Goal: Task Accomplishment & Management: Complete application form

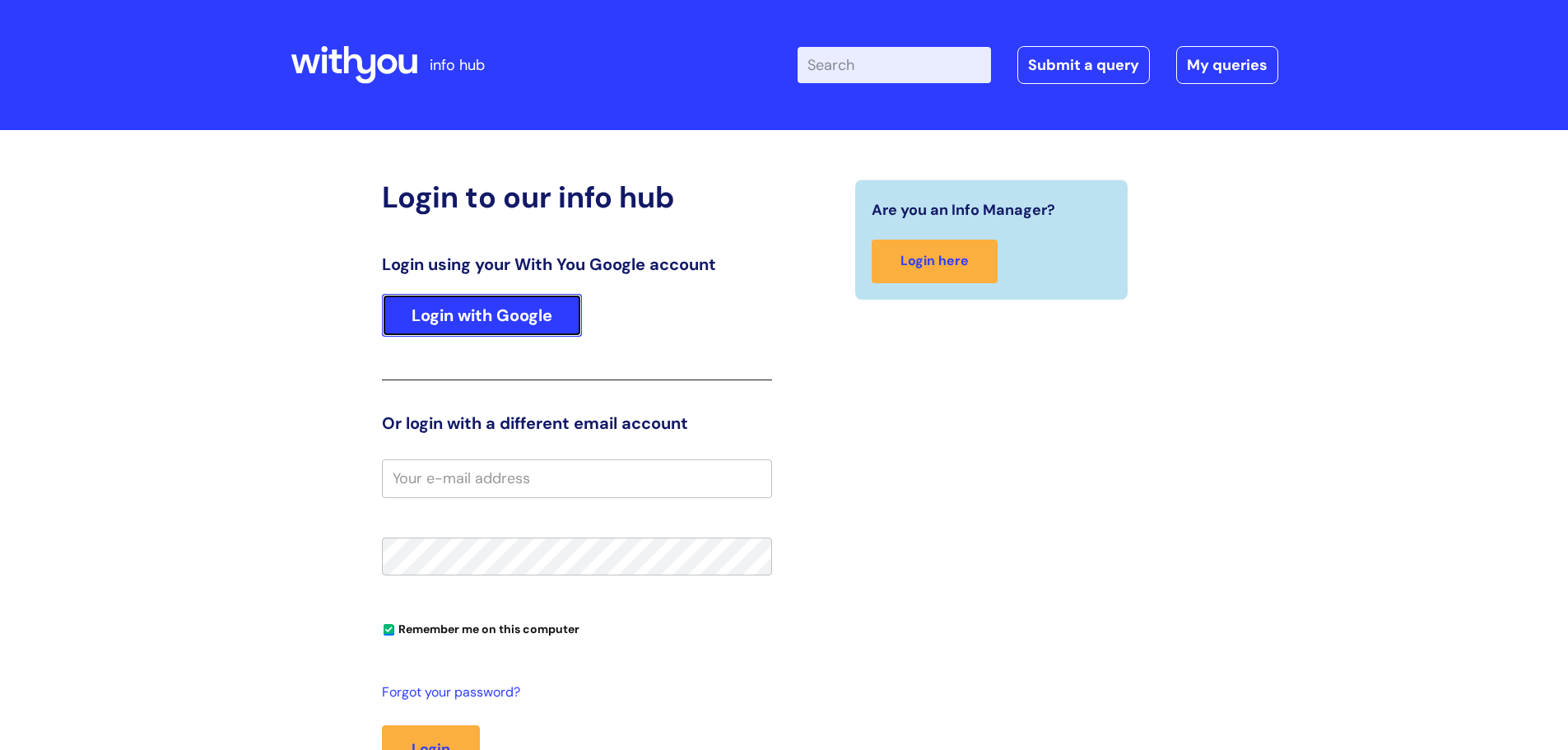
click at [434, 319] on link "Login with Google" at bounding box center [481, 315] width 200 height 43
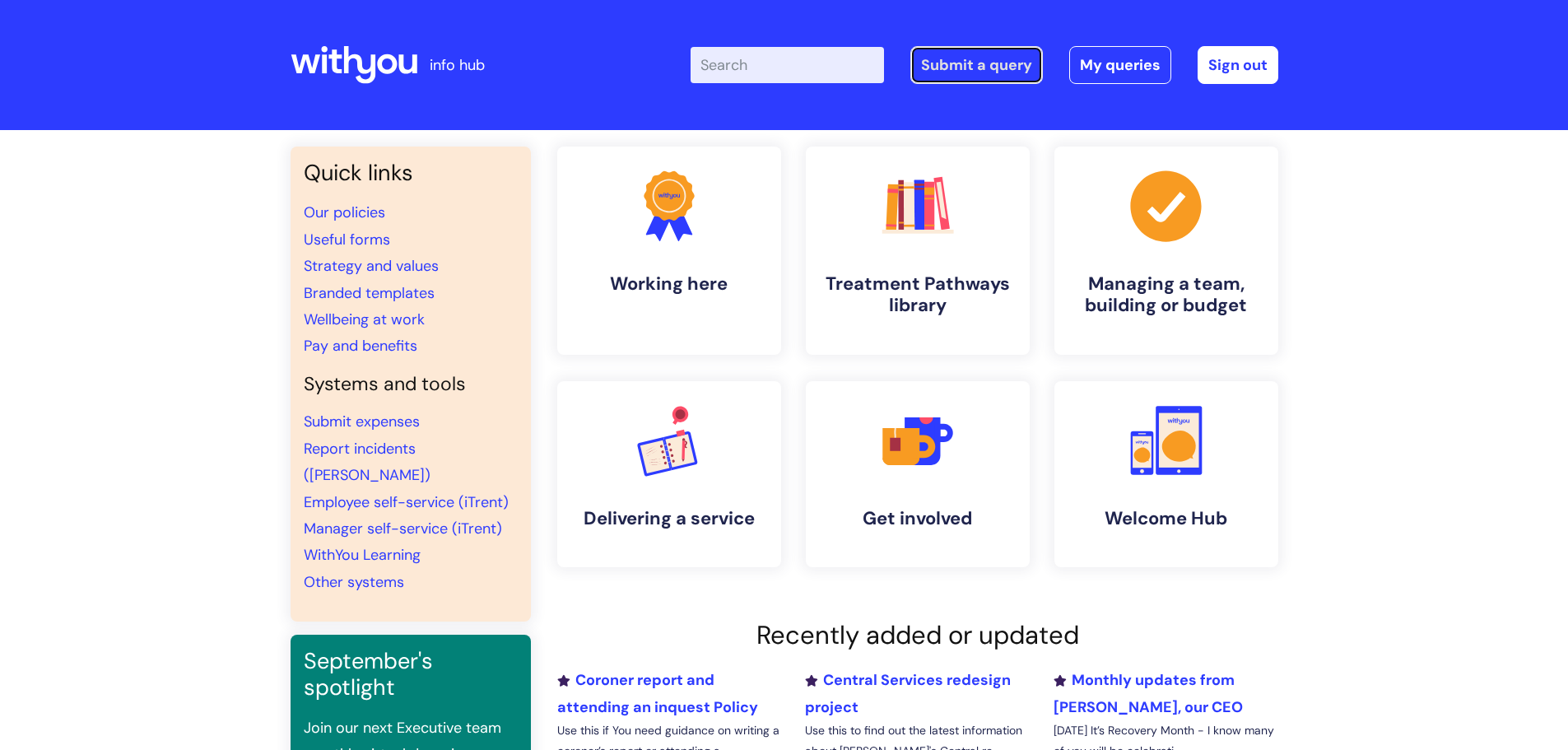
click at [958, 65] on link "Submit a query" at bounding box center [976, 65] width 132 height 38
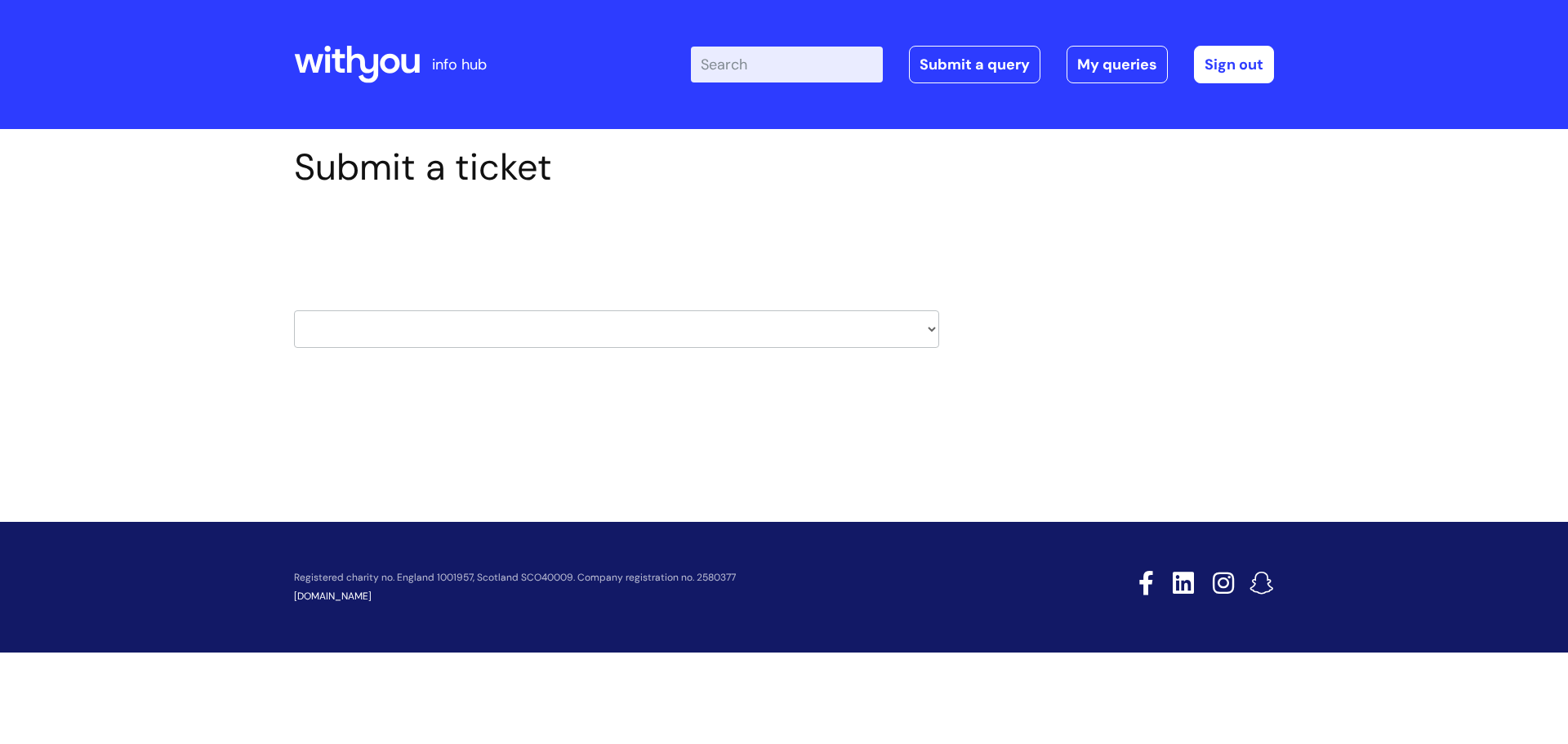
click at [925, 330] on select "HR / People IT and Support Clinical Drug Alerts Finance Accounts Data Support T…" at bounding box center [616, 329] width 645 height 38
select select "property_&_estates"
click at [294, 310] on select "HR / People IT and Support Clinical Drug Alerts Finance Accounts Data Support T…" at bounding box center [616, 329] width 645 height 38
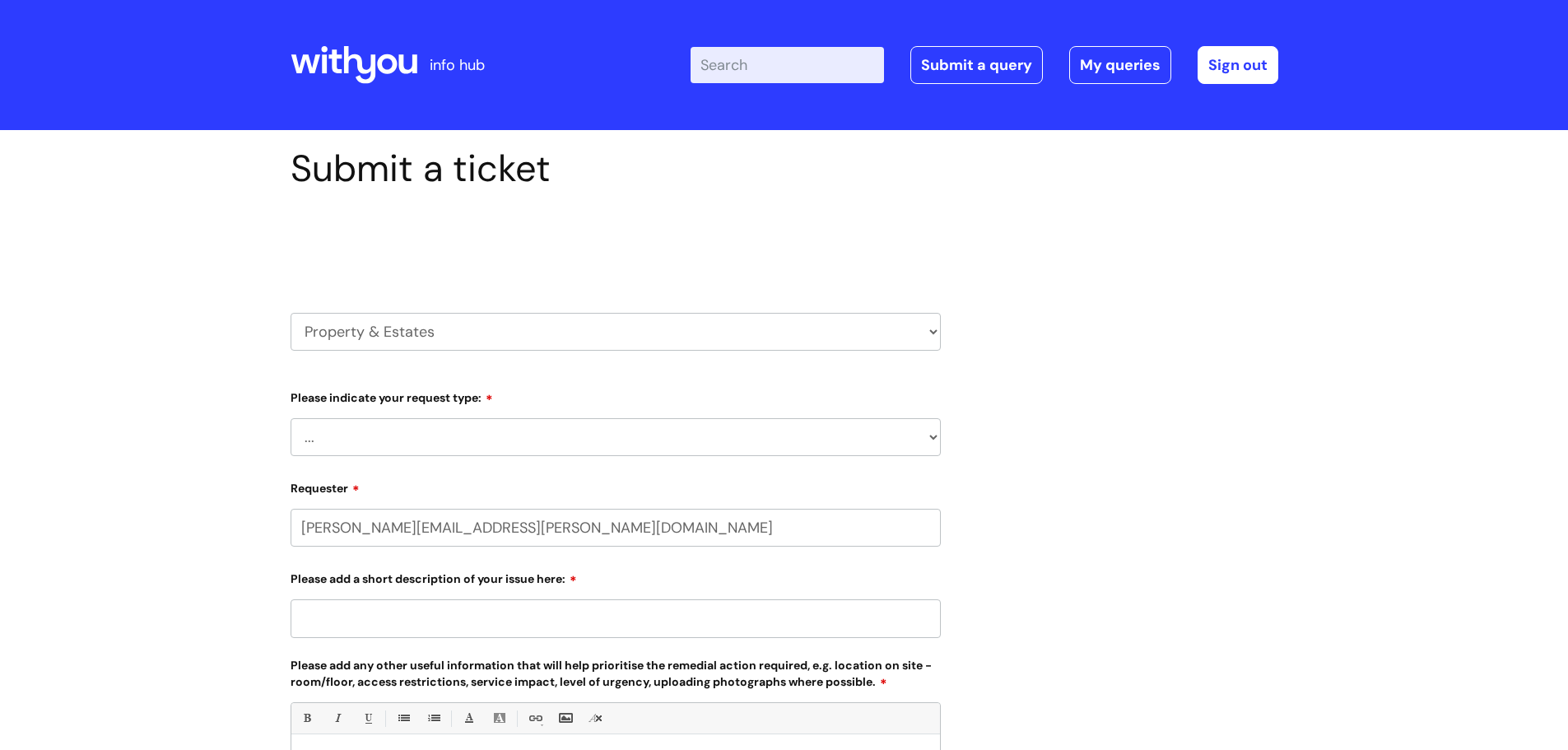
select select "80004286523"
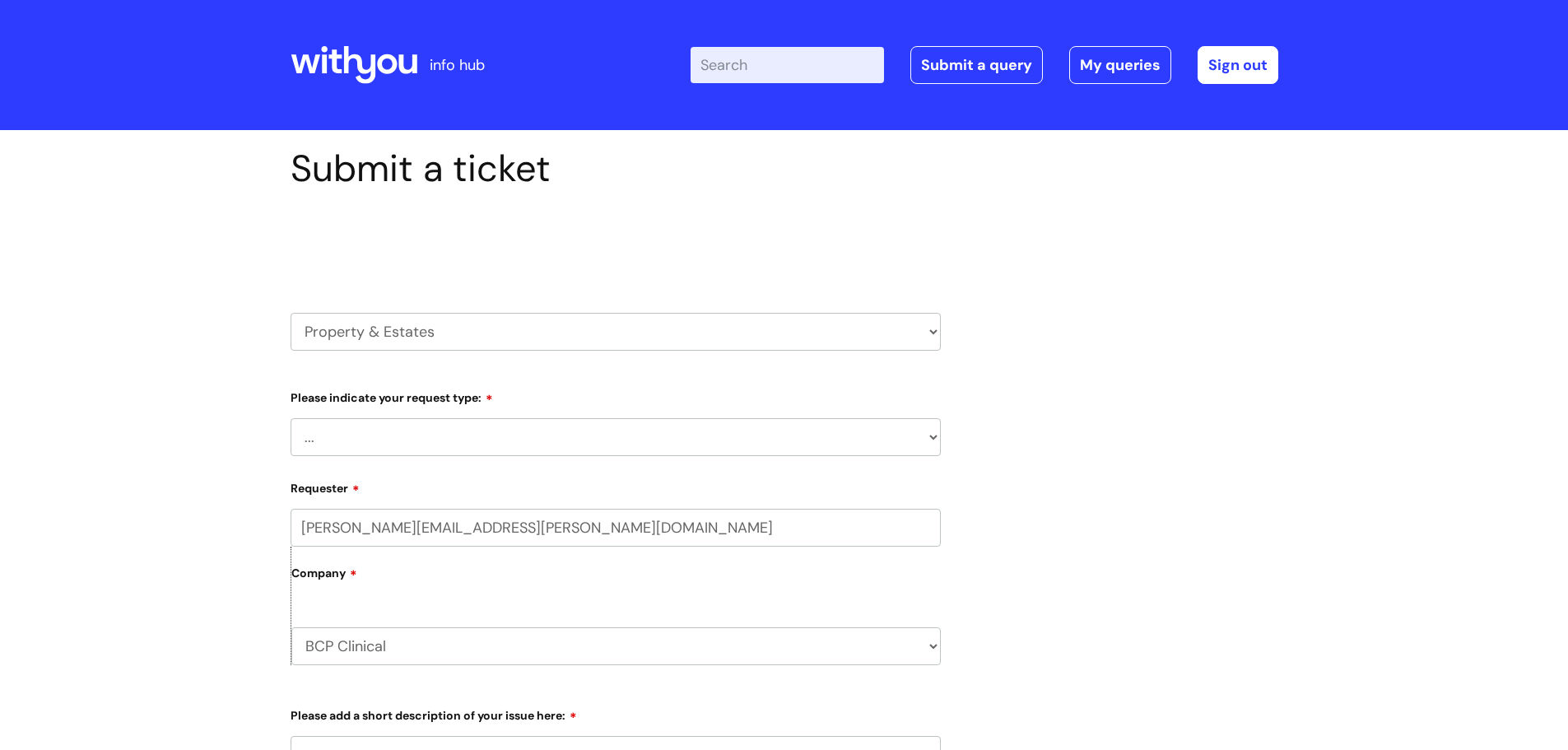
drag, startPoint x: 437, startPoint y: 328, endPoint x: 319, endPoint y: 331, distance: 118.0
click at [319, 331] on select "HR / People IT and Support Clinical Drug Alerts Finance Accounts Data Support T…" at bounding box center [615, 331] width 650 height 38
click at [290, 313] on select "HR / People IT and Support Clinical Drug Alerts Finance Accounts Data Support T…" at bounding box center [615, 331] width 650 height 38
click at [421, 436] on select "... Facilities Support Lease/ Tenancy Agreements Health & Safety and Environmen…" at bounding box center [615, 436] width 650 height 38
select select "Health & Safety and Environmental"
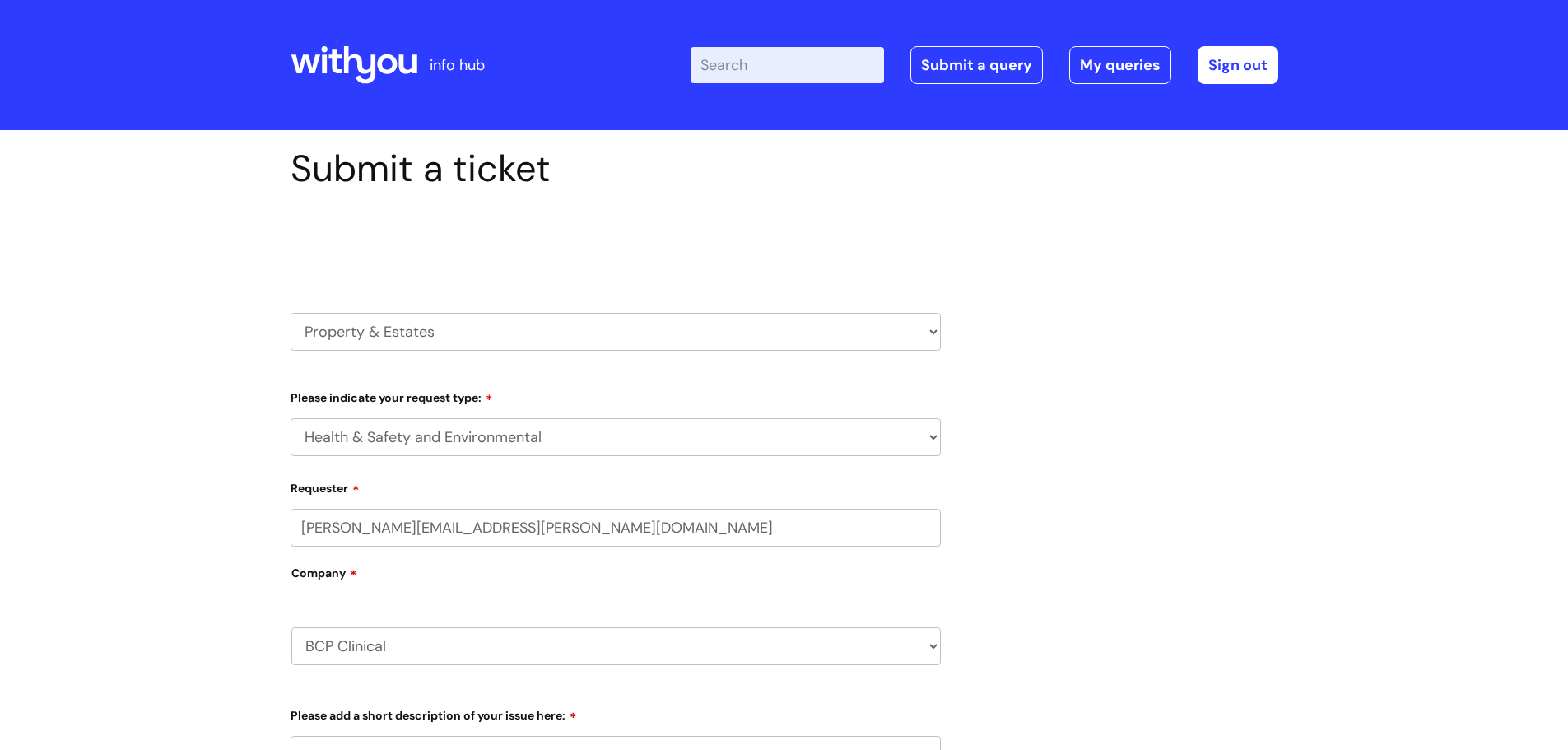
click at [290, 418] on select "... Facilities Support Lease/ Tenancy Agreements Health & Safety and Environmen…" at bounding box center [615, 436] width 650 height 38
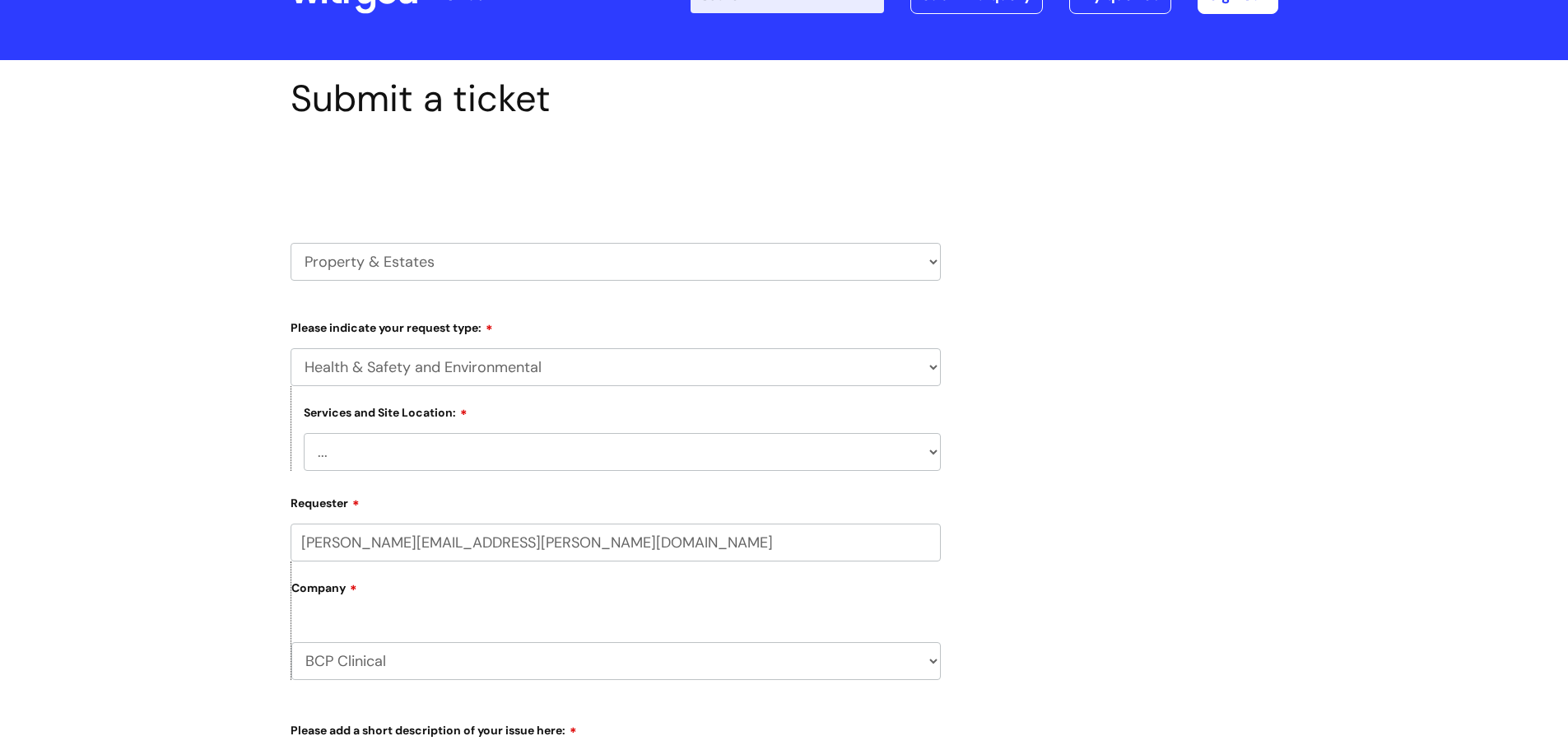
scroll to position [165, 0]
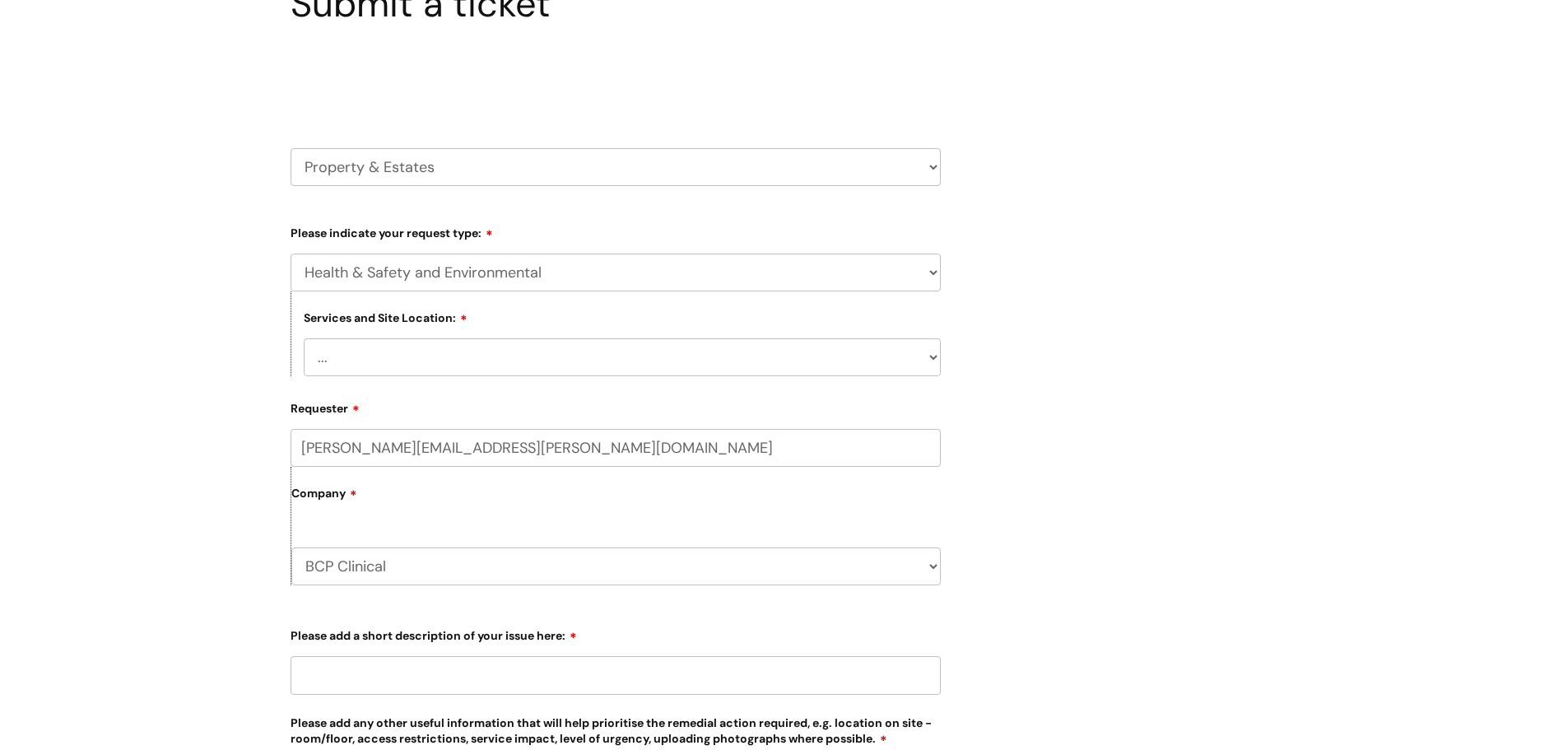
click at [493, 343] on select "... Cleethorpes Darlington Tubwell Darlington Coniscliffe Grimsby Preston Redca…" at bounding box center [622, 356] width 637 height 38
select select "Bournemouth 6 Trinity"
click at [303, 338] on select "... Cleethorpes Darlington Tubwell Darlington Coniscliffe Grimsby Preston Redca…" at bounding box center [622, 356] width 637 height 38
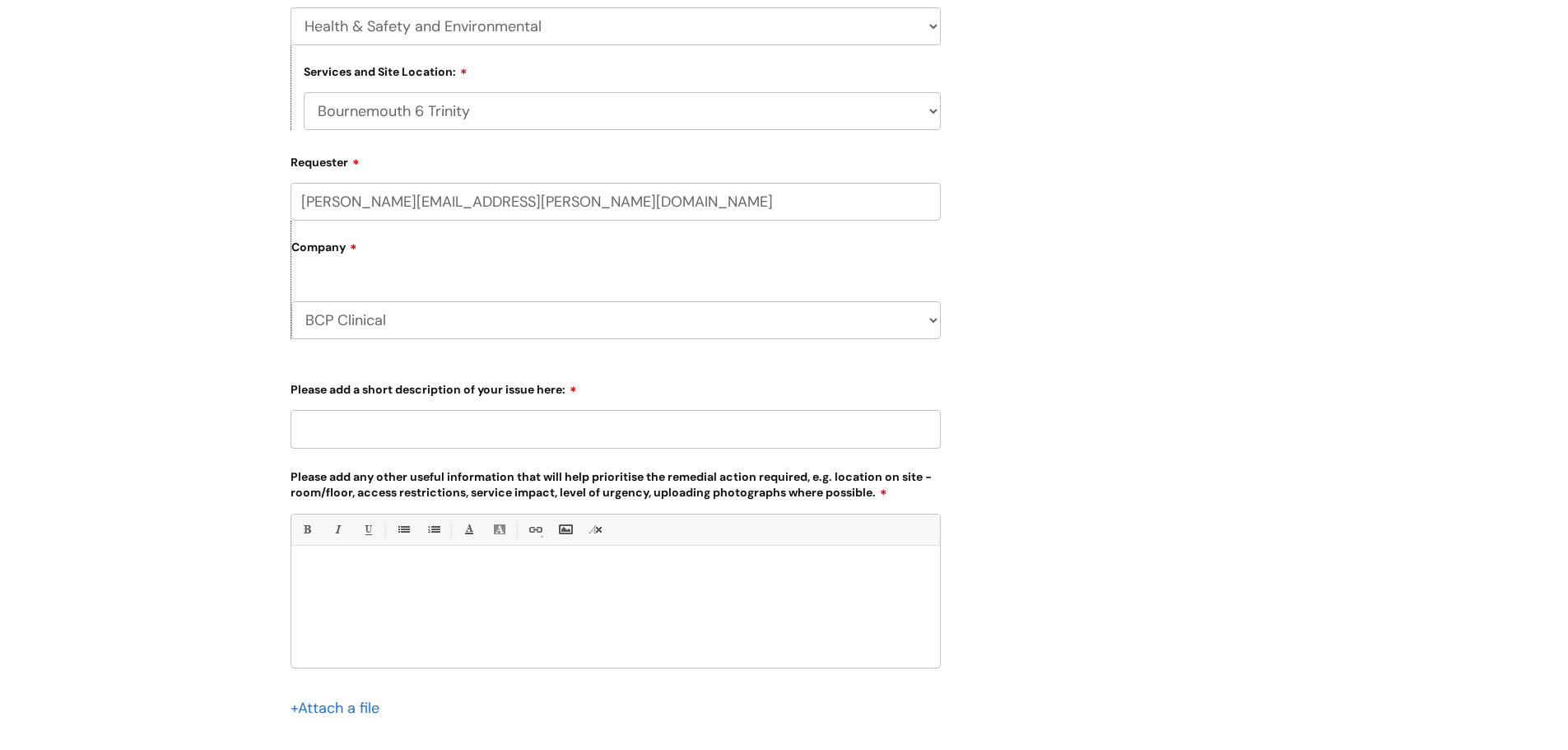
scroll to position [411, 0]
click at [373, 245] on label "Company" at bounding box center [616, 252] width 650 height 37
click at [428, 325] on select "BCP Clinical WithYou Current Staff" at bounding box center [616, 319] width 650 height 38
click at [291, 301] on select "BCP Clinical WithYou Current Staff" at bounding box center [616, 319] width 650 height 38
click at [397, 431] on input "Please add a short description of your issue here:" at bounding box center [615, 428] width 650 height 38
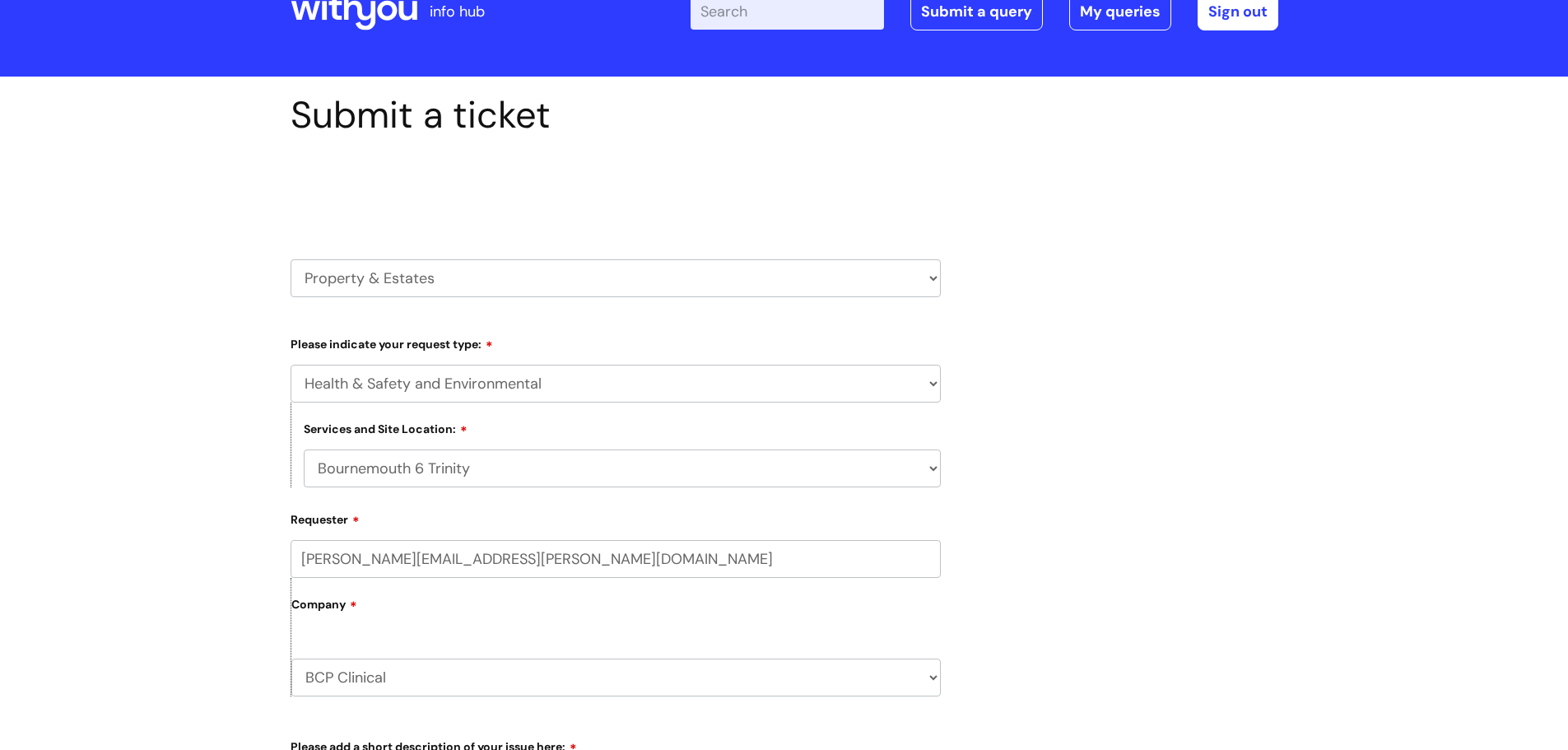
scroll to position [82, 0]
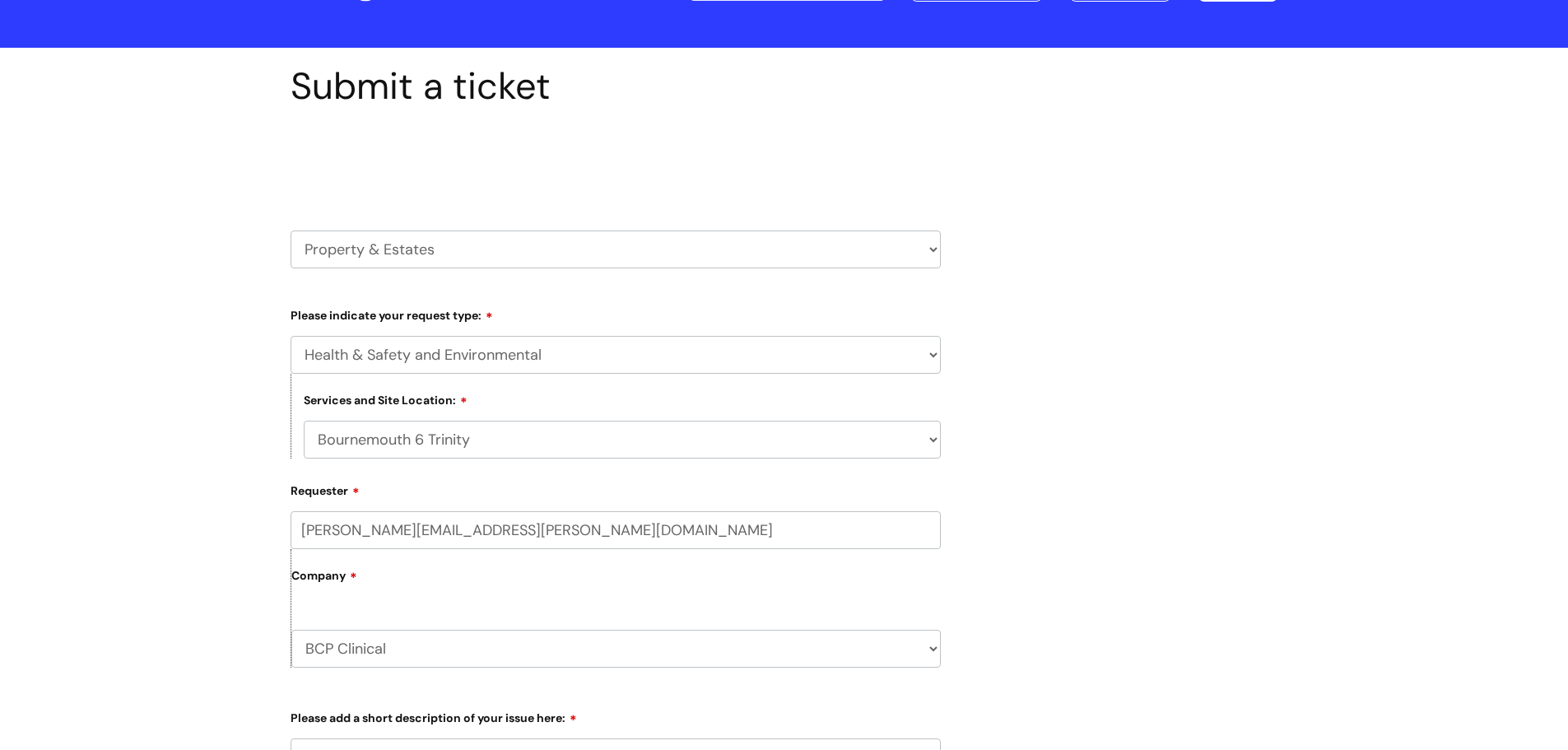
click at [922, 350] on select "... Facilities Support Lease/ Tenancy Agreements Health & Safety and Environmen…" at bounding box center [615, 355] width 650 height 38
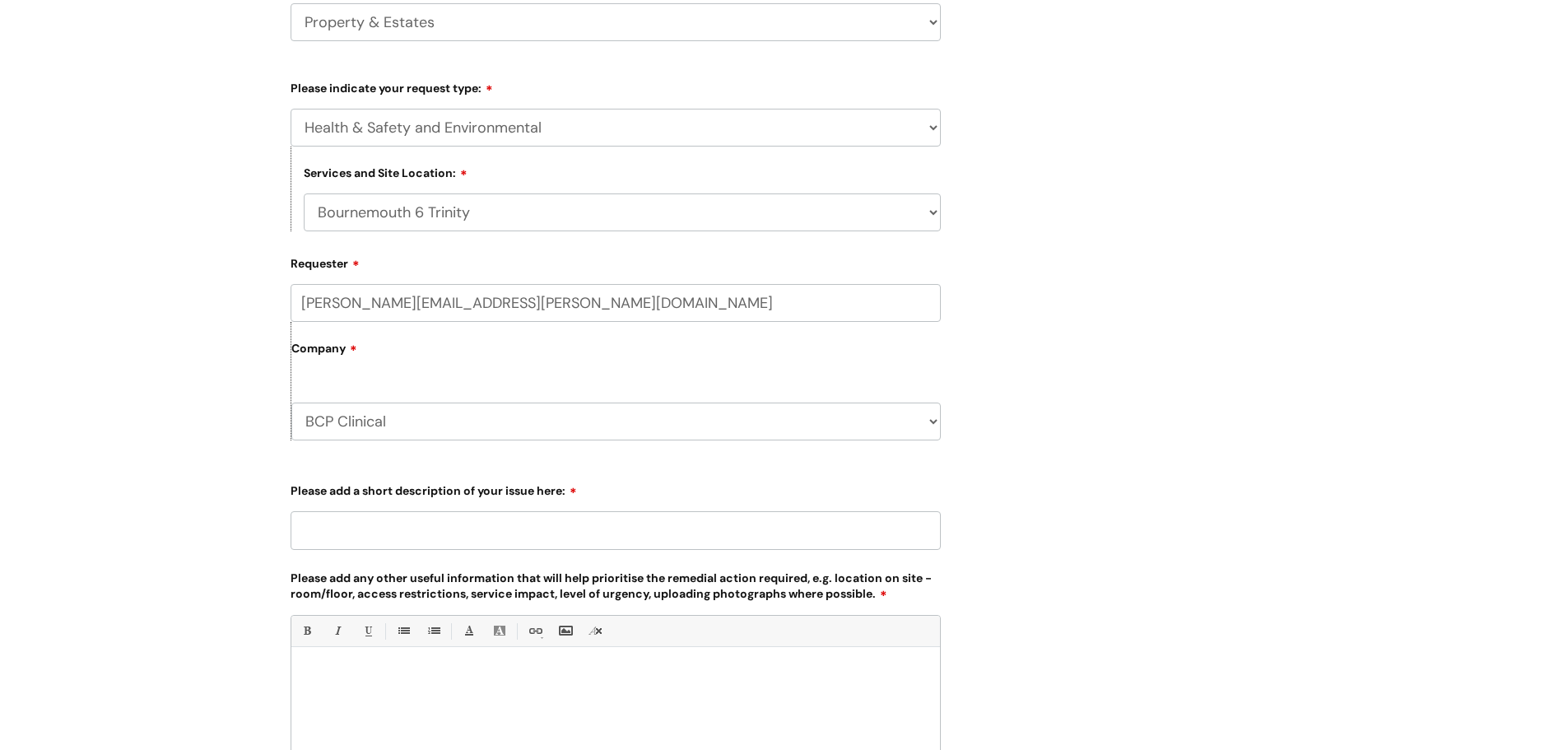
scroll to position [165, 0]
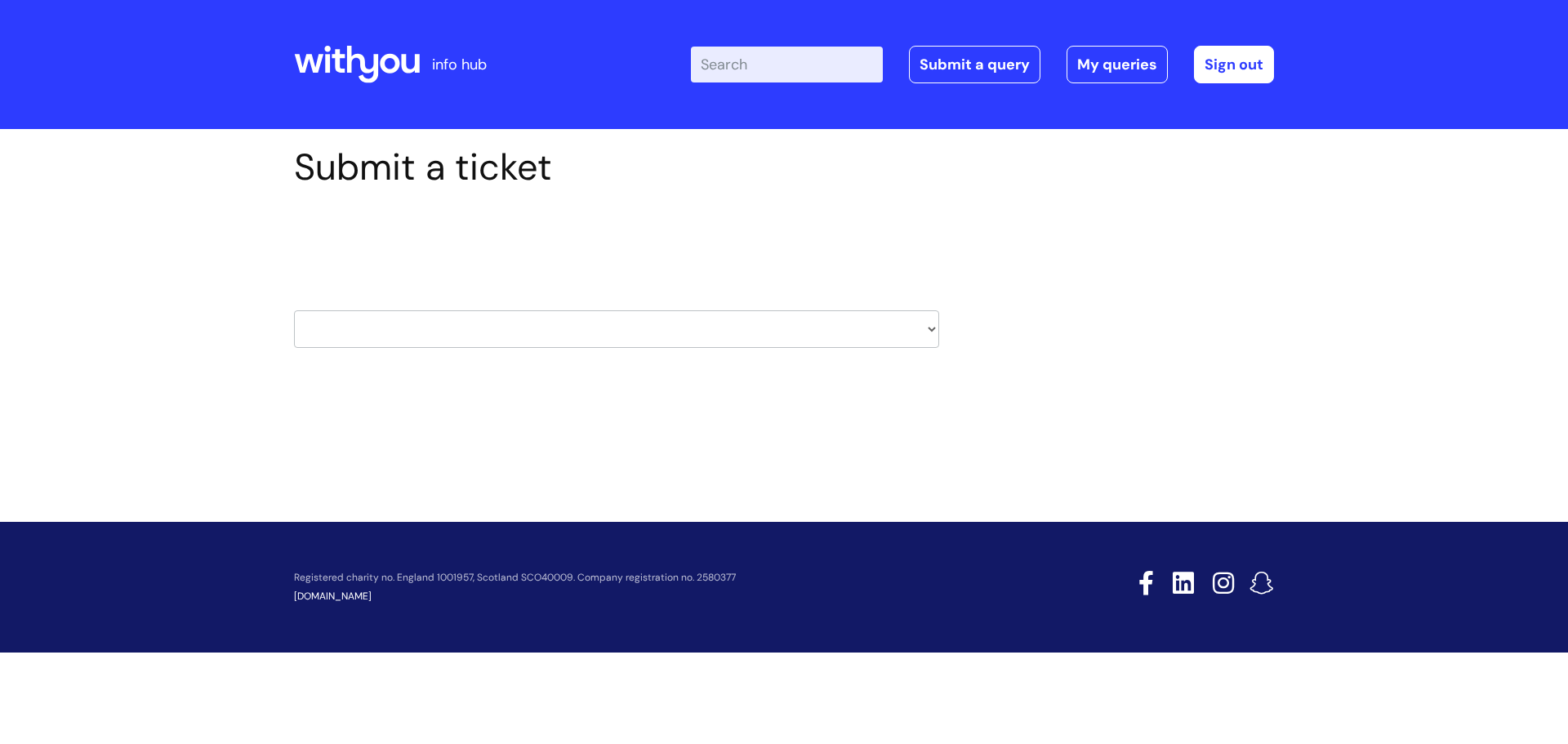
click at [928, 327] on select "HR / People IT and Support Clinical Drug Alerts Finance Accounts Data Support T…" at bounding box center [616, 329] width 645 height 38
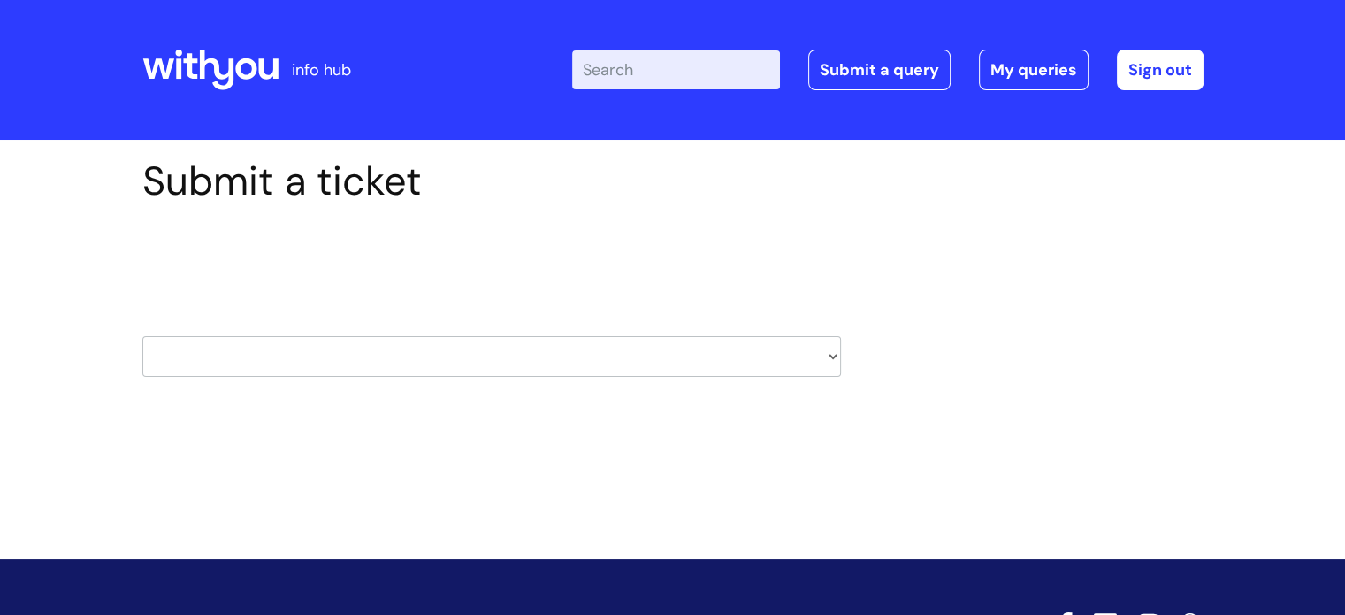
click at [831, 353] on select "HR / People IT and Support Clinical Drug Alerts Finance Accounts Data Support T…" at bounding box center [491, 356] width 699 height 41
select select "property_&_estates"
click at [142, 336] on select "HR / People IT and Support Clinical Drug Alerts Finance Accounts Data Support T…" at bounding box center [491, 356] width 699 height 41
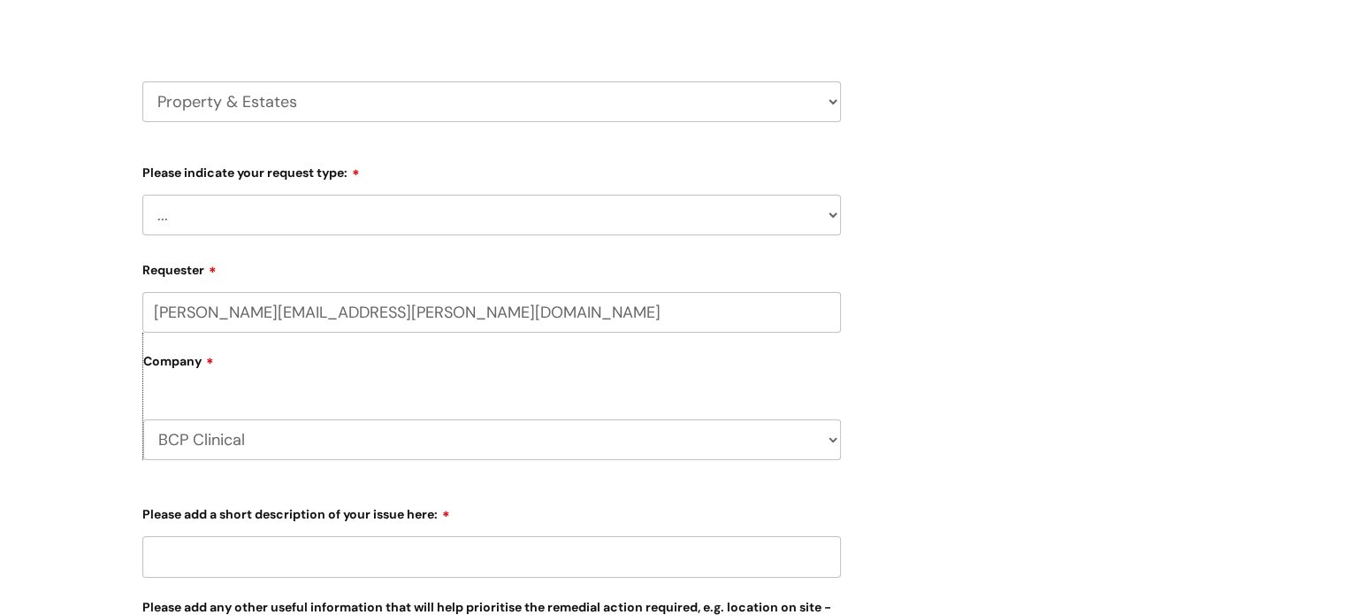
scroll to position [265, 0]
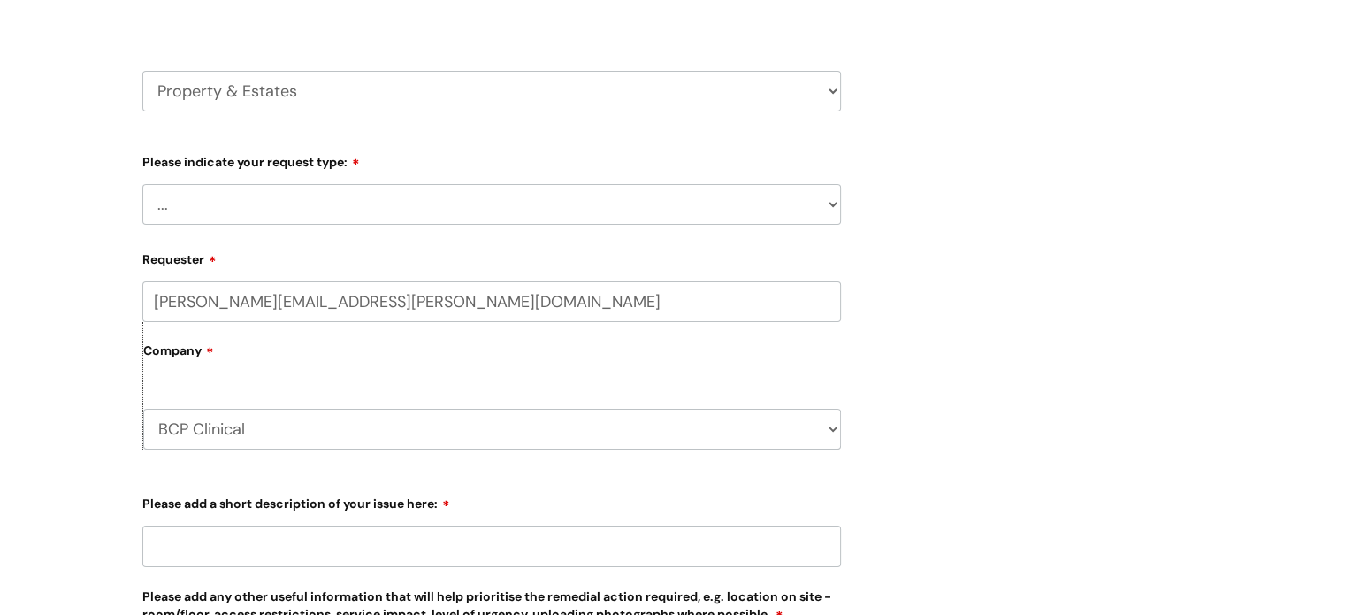
click at [302, 207] on select "... Facilities Support Lease/ Tenancy Agreements Health & Safety and Environmen…" at bounding box center [491, 204] width 699 height 41
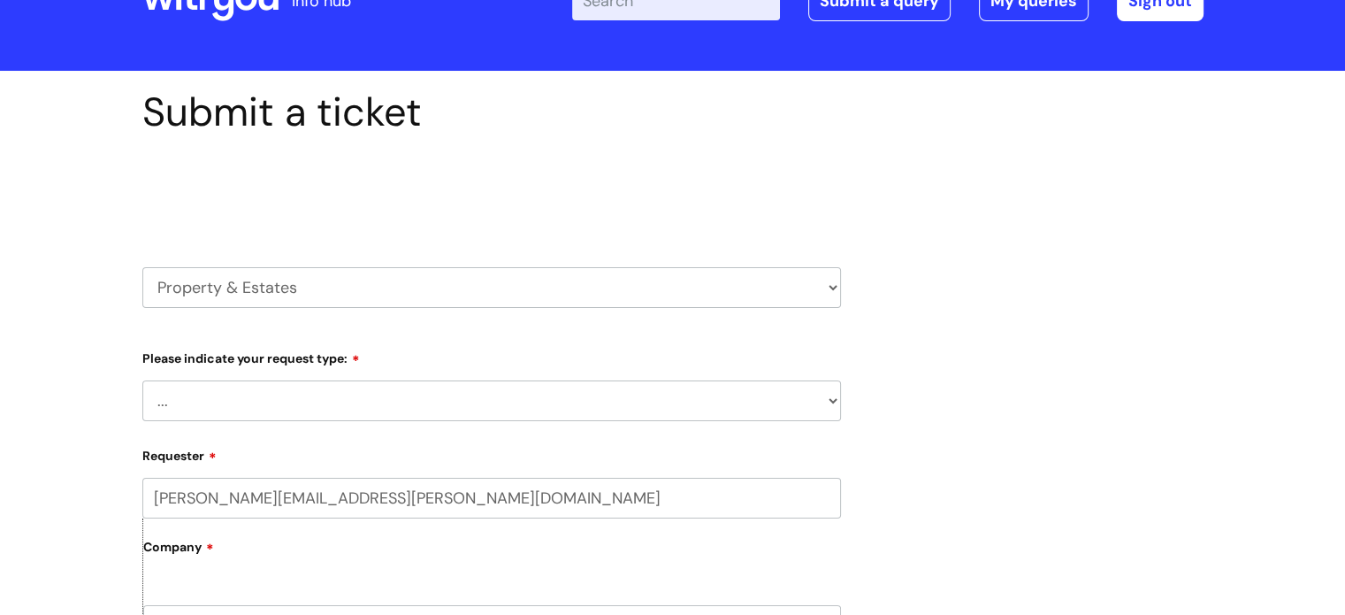
scroll to position [177, 0]
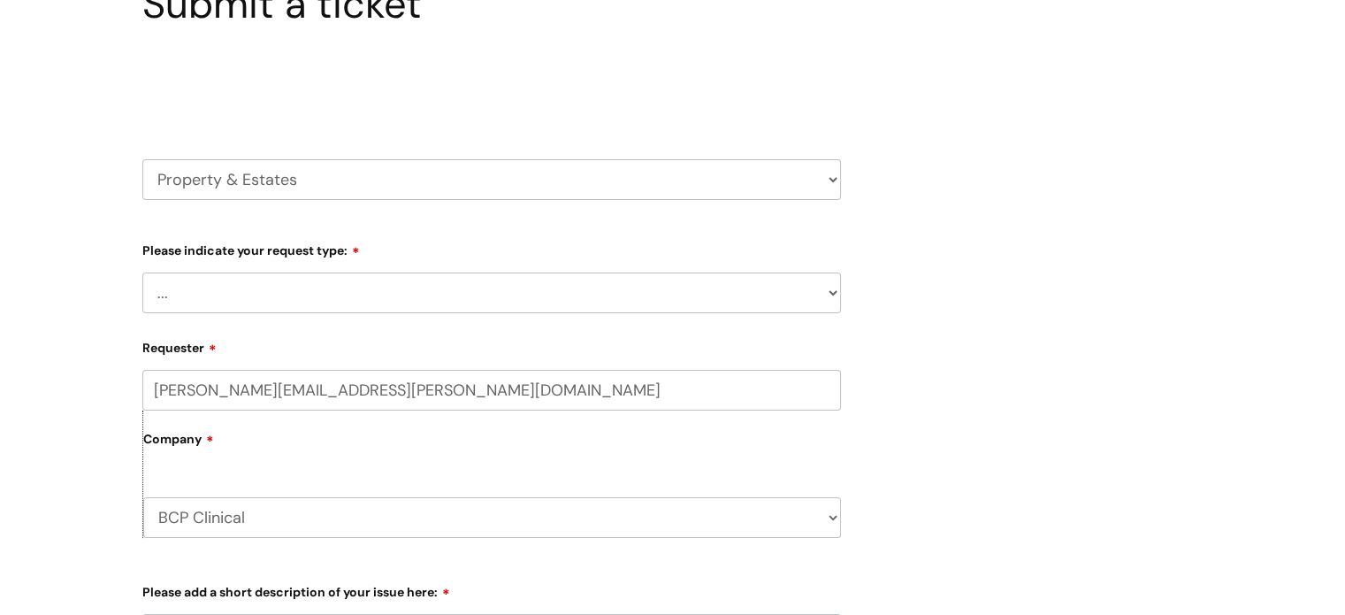
click at [821, 179] on select "HR / People IT and Support Clinical Drug Alerts Finance Accounts Data Support T…" at bounding box center [491, 179] width 699 height 41
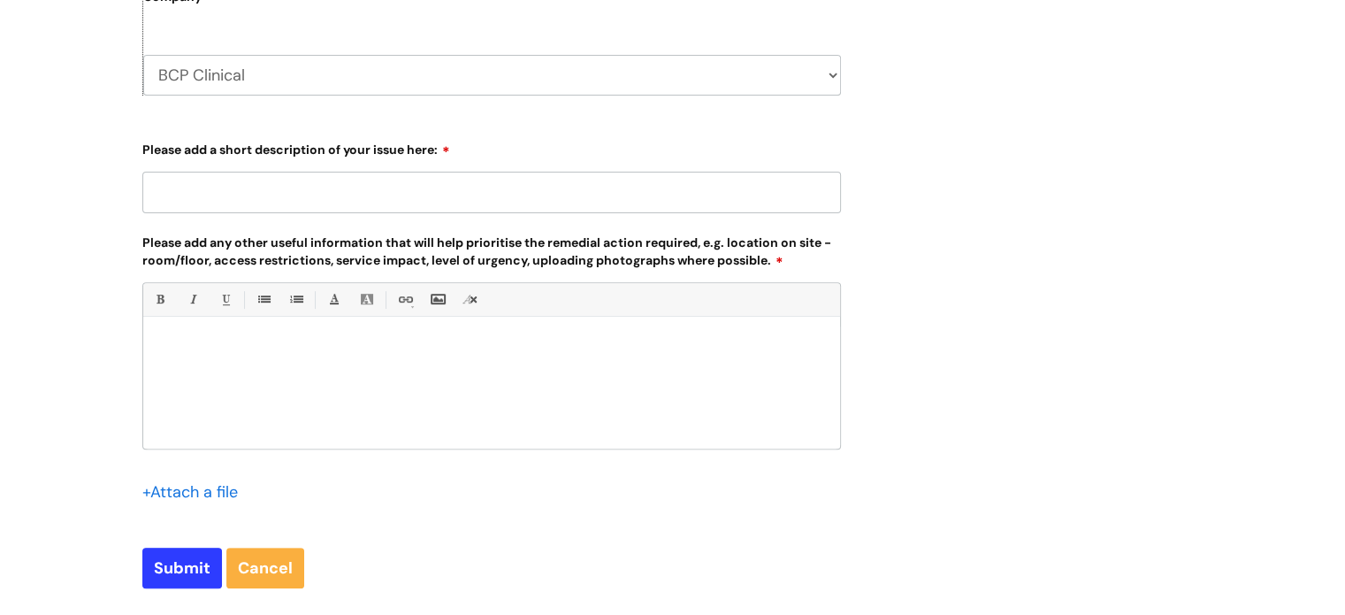
scroll to position [265, 0]
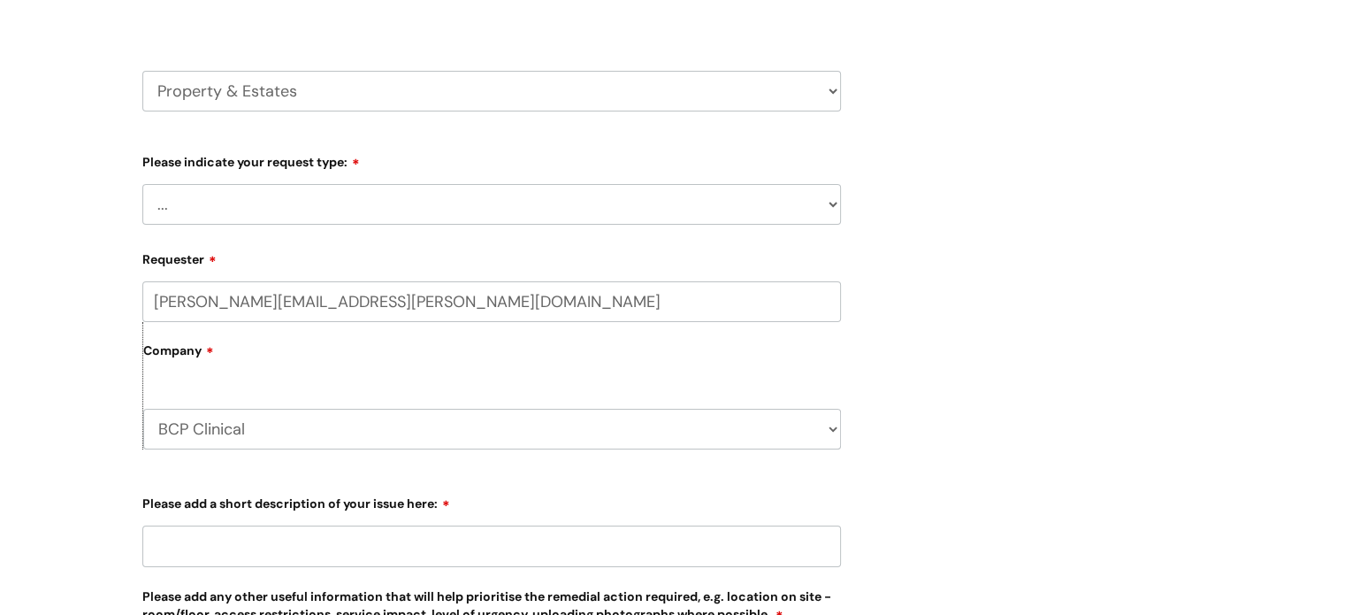
click at [837, 84] on select "HR / People IT and Support Clinical Drug Alerts Finance Accounts Data Support T…" at bounding box center [491, 91] width 699 height 41
click at [142, 71] on select "HR / People IT and Support Clinical Drug Alerts Finance Accounts Data Support T…" at bounding box center [491, 91] width 699 height 41
click at [826, 201] on select "... Facilities Support Lease/ Tenancy Agreements Health & Safety and Environmen…" at bounding box center [491, 204] width 699 height 41
select select "Health & Safety and Environmental"
click at [142, 184] on select "... Facilities Support Lease/ Tenancy Agreements Health & Safety and Environmen…" at bounding box center [491, 204] width 699 height 41
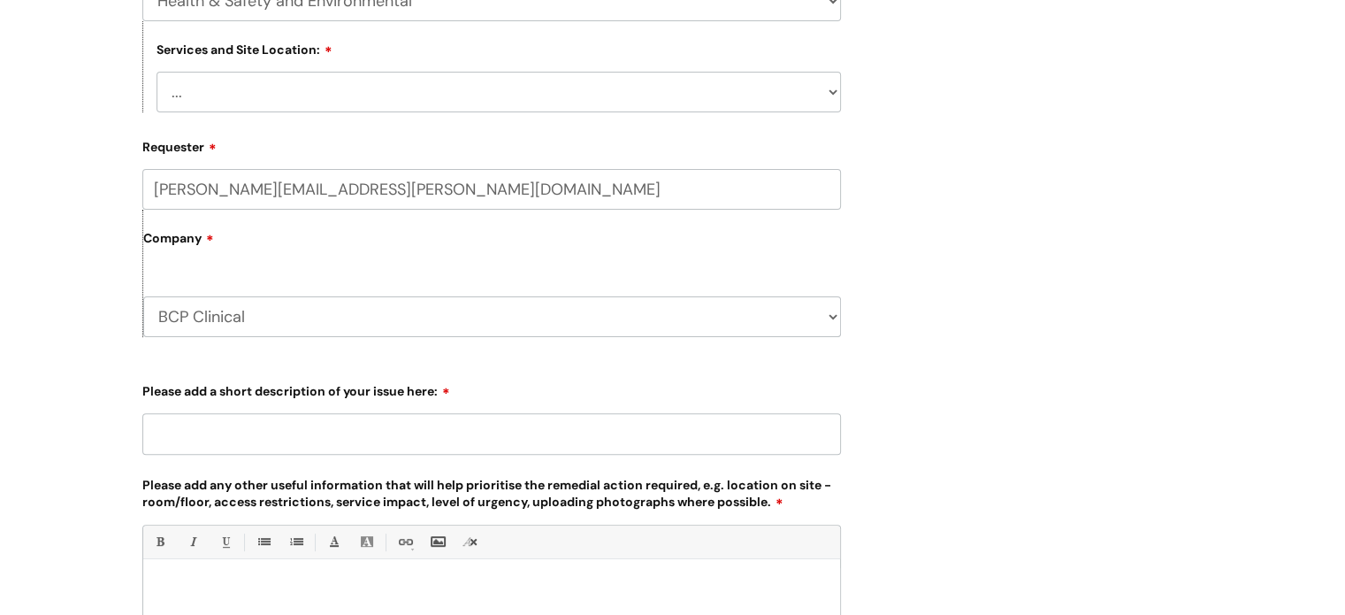
scroll to position [354, 0]
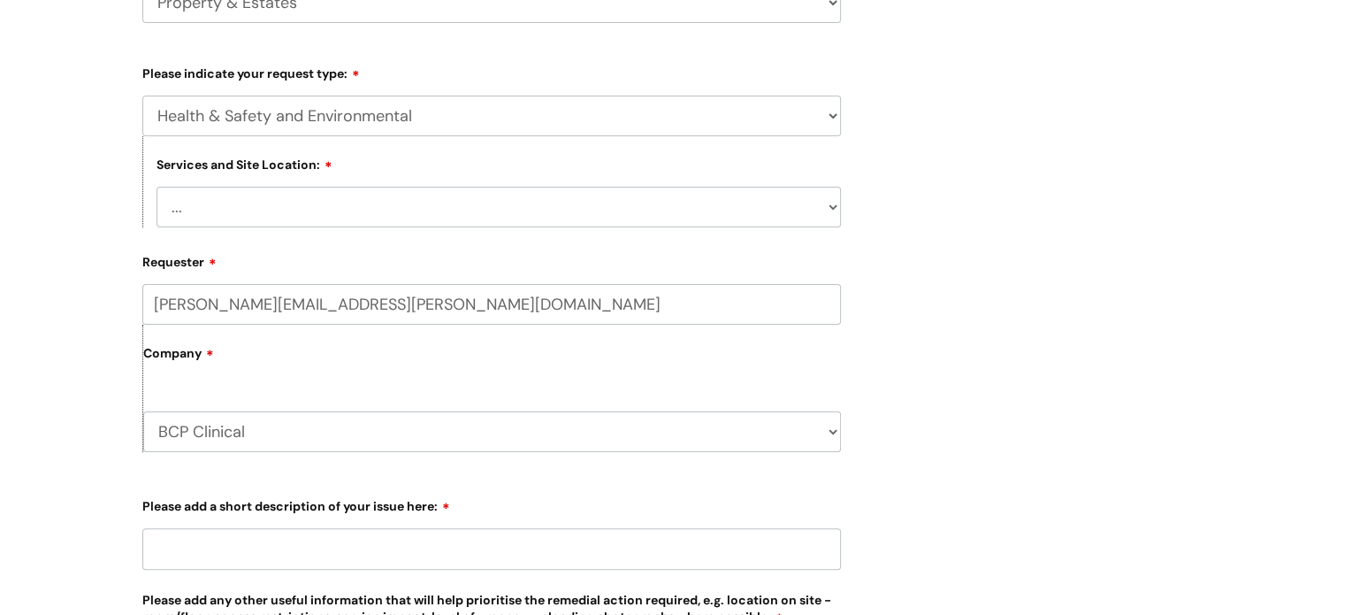
click at [828, 209] on select "... Cleethorpes Darlington Tubwell Darlington Coniscliffe Grimsby Preston Redca…" at bounding box center [499, 207] width 684 height 41
click at [823, 202] on select "... Cleethorpes Darlington Tubwell Darlington Coniscliffe Grimsby Preston Redca…" at bounding box center [499, 207] width 684 height 41
select select "Bournemouth 6 Trinity"
click at [157, 187] on select "... Cleethorpes Darlington Tubwell Darlington Coniscliffe Grimsby Preston Redca…" at bounding box center [499, 207] width 684 height 41
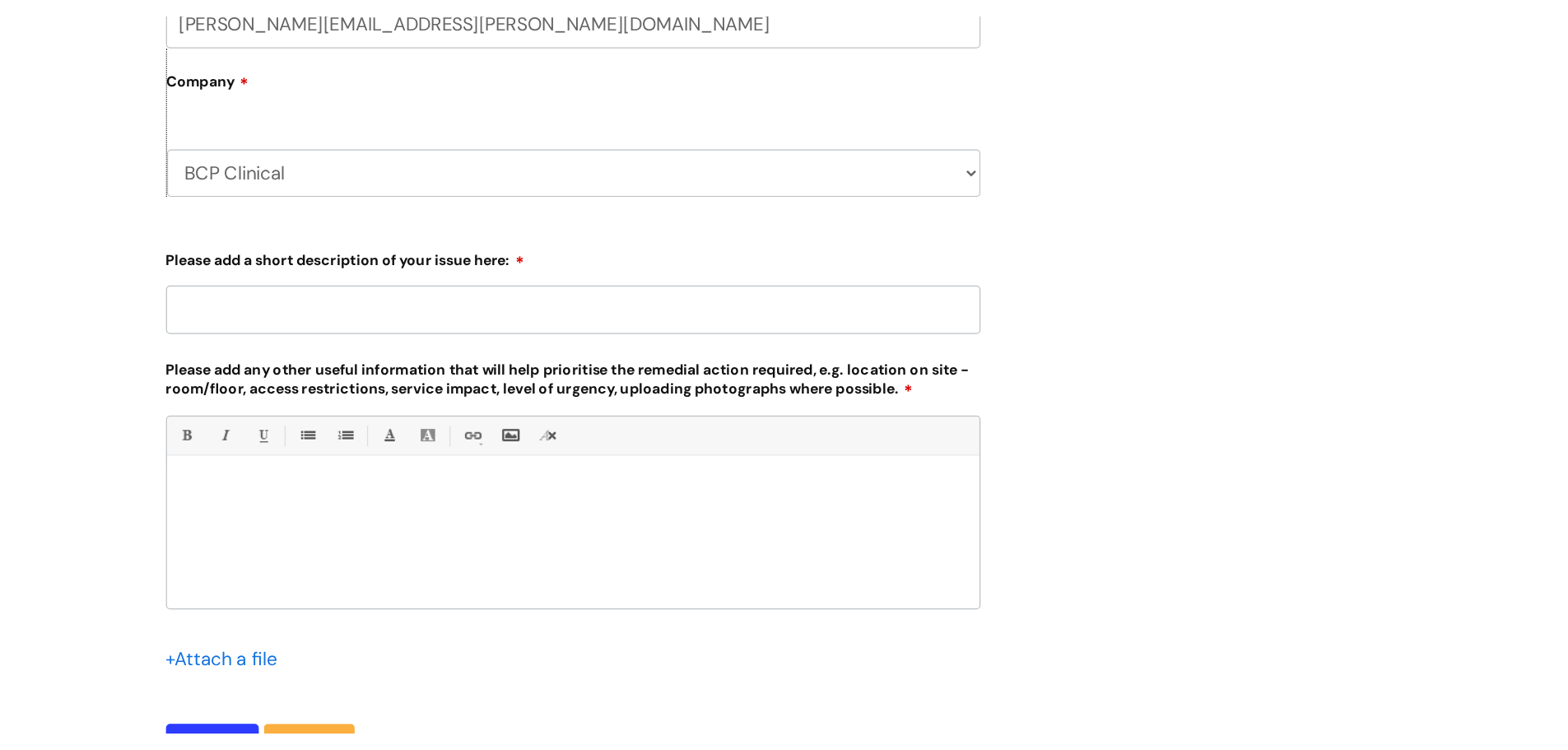
scroll to position [658, 0]
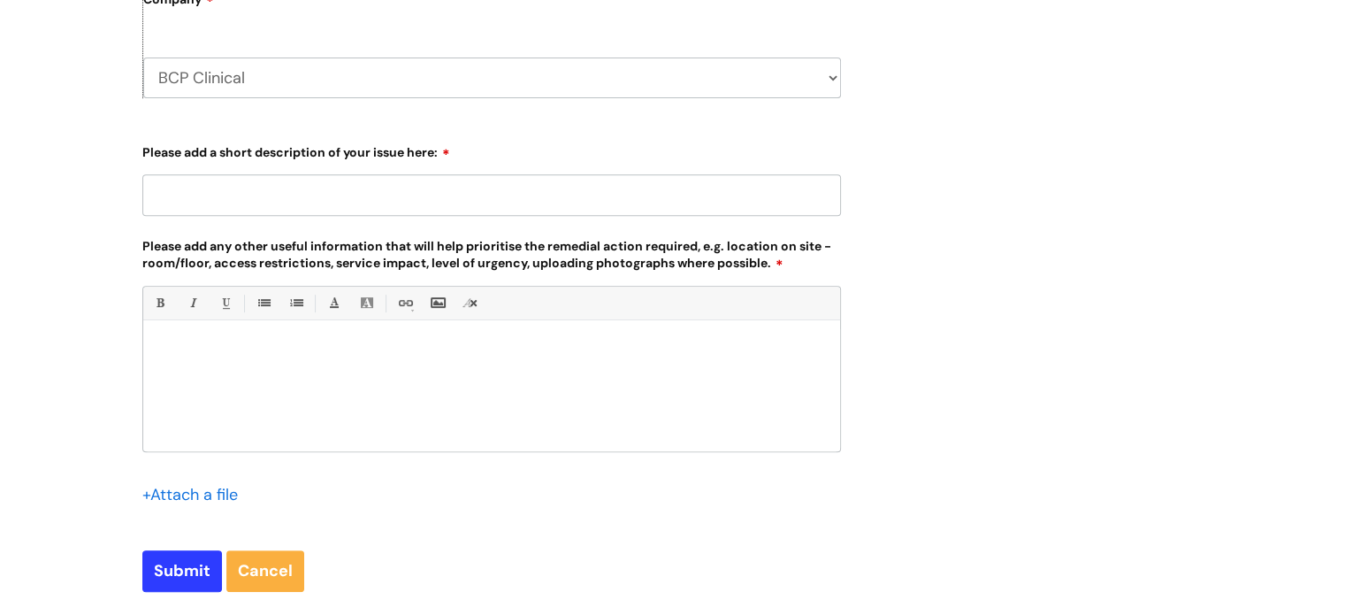
click at [207, 367] on div at bounding box center [491, 390] width 697 height 122
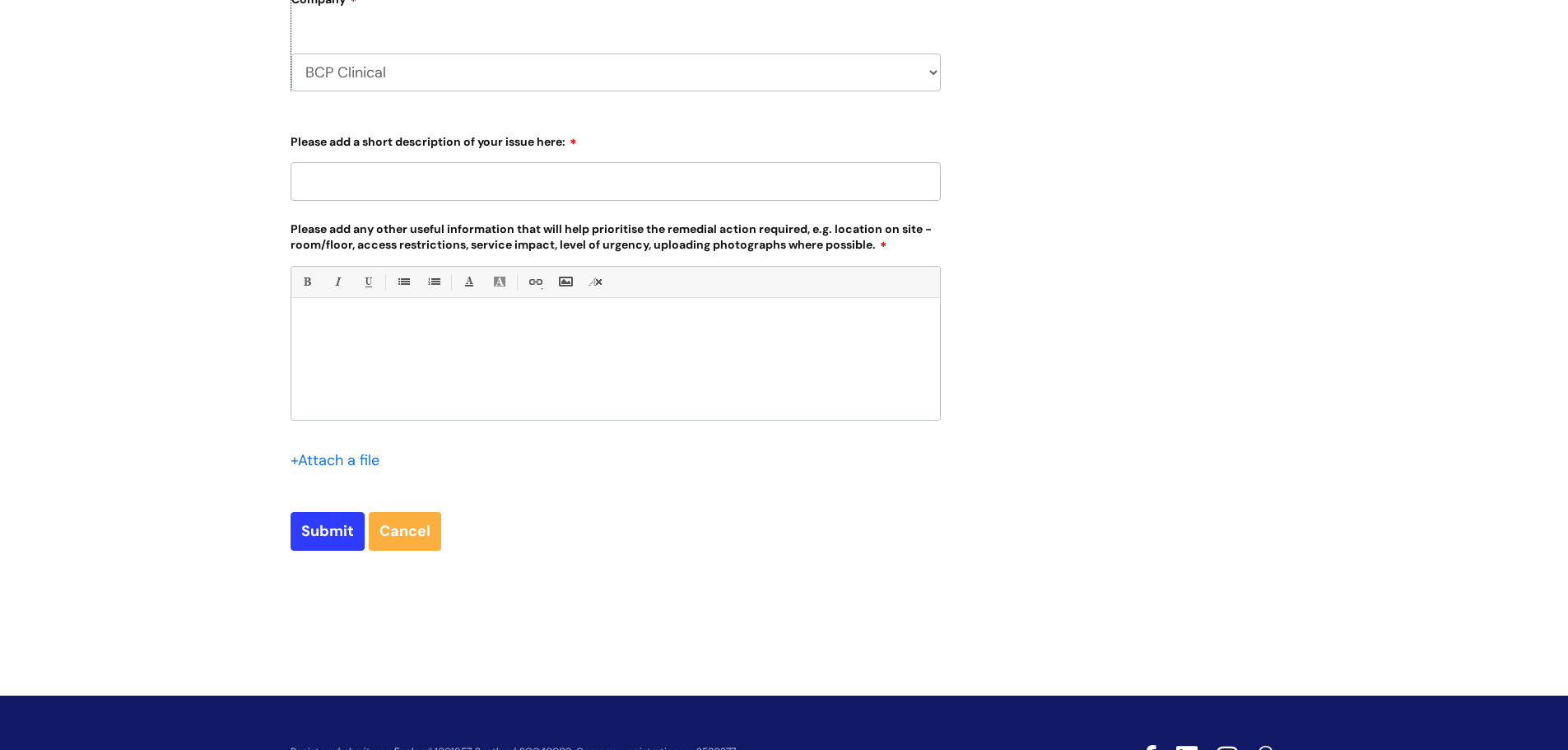
click at [340, 458] on input "file" at bounding box center [331, 459] width 82 height 20
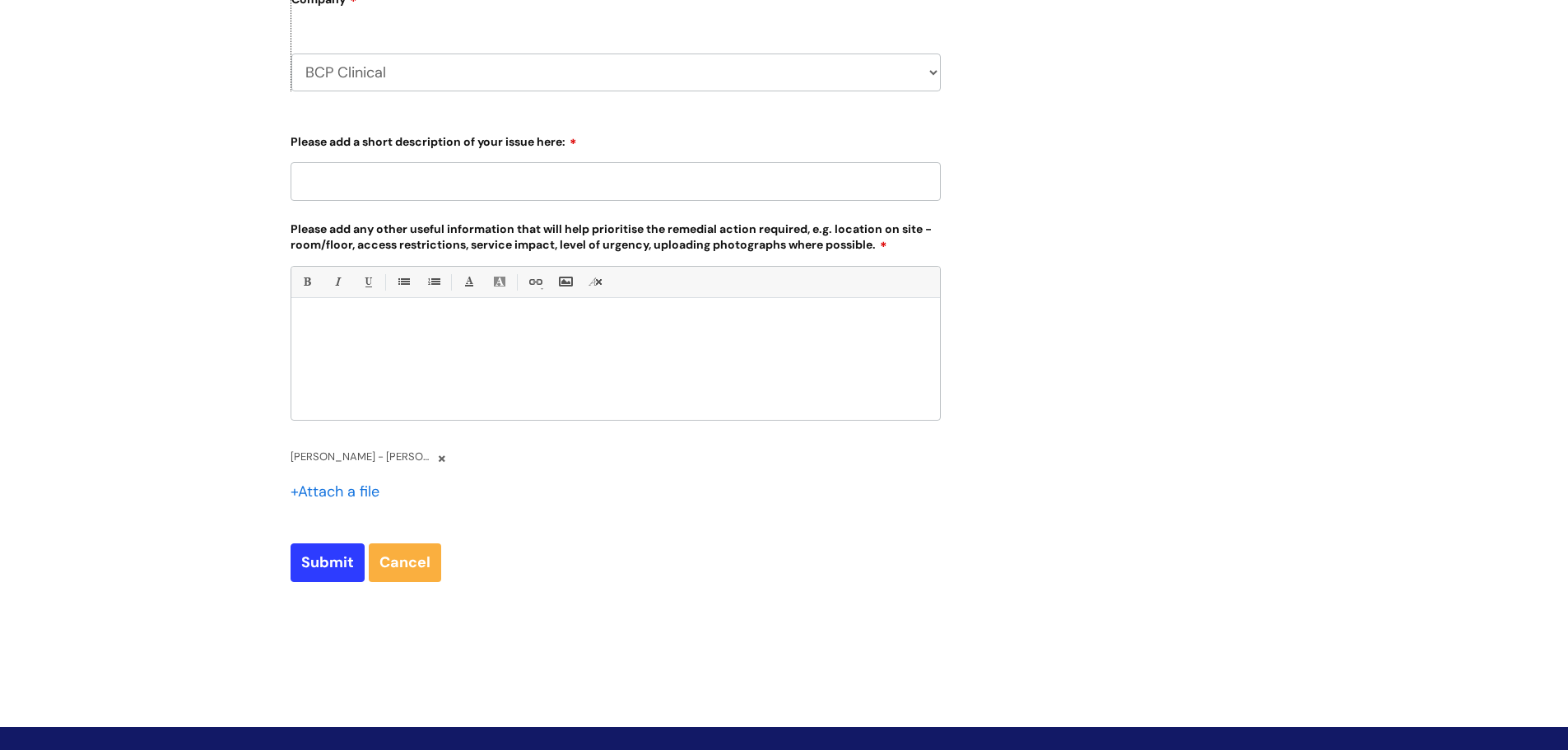
click at [355, 347] on div at bounding box center [615, 363] width 649 height 114
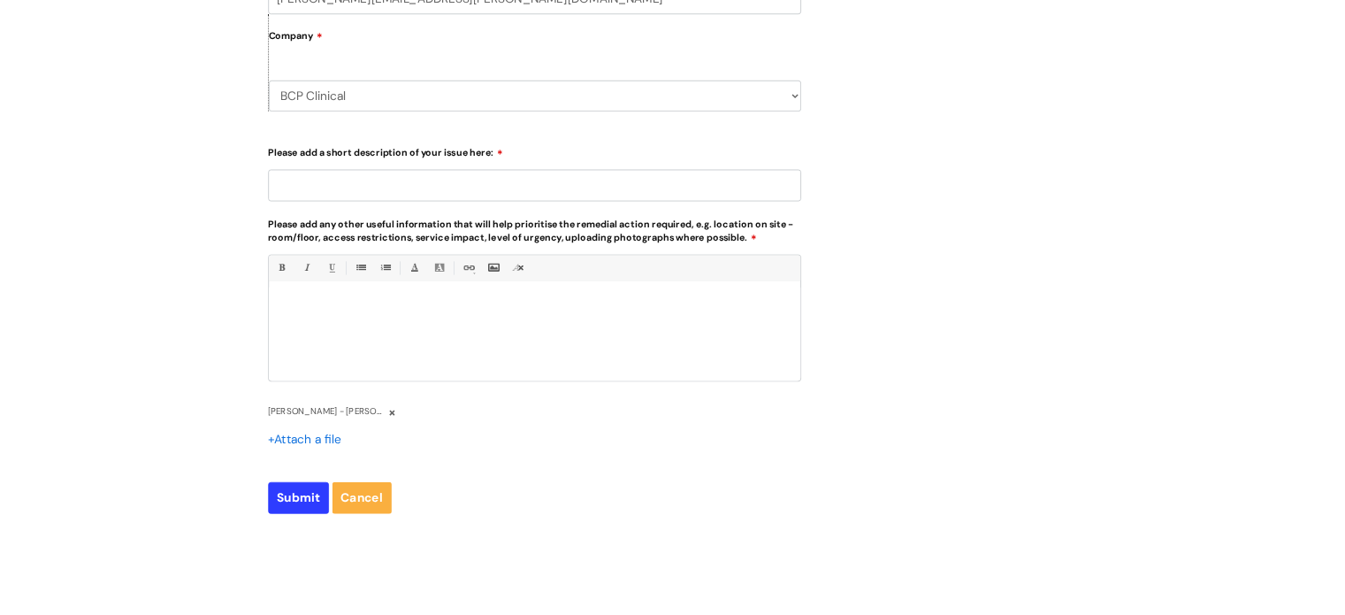
scroll to position [619, 0]
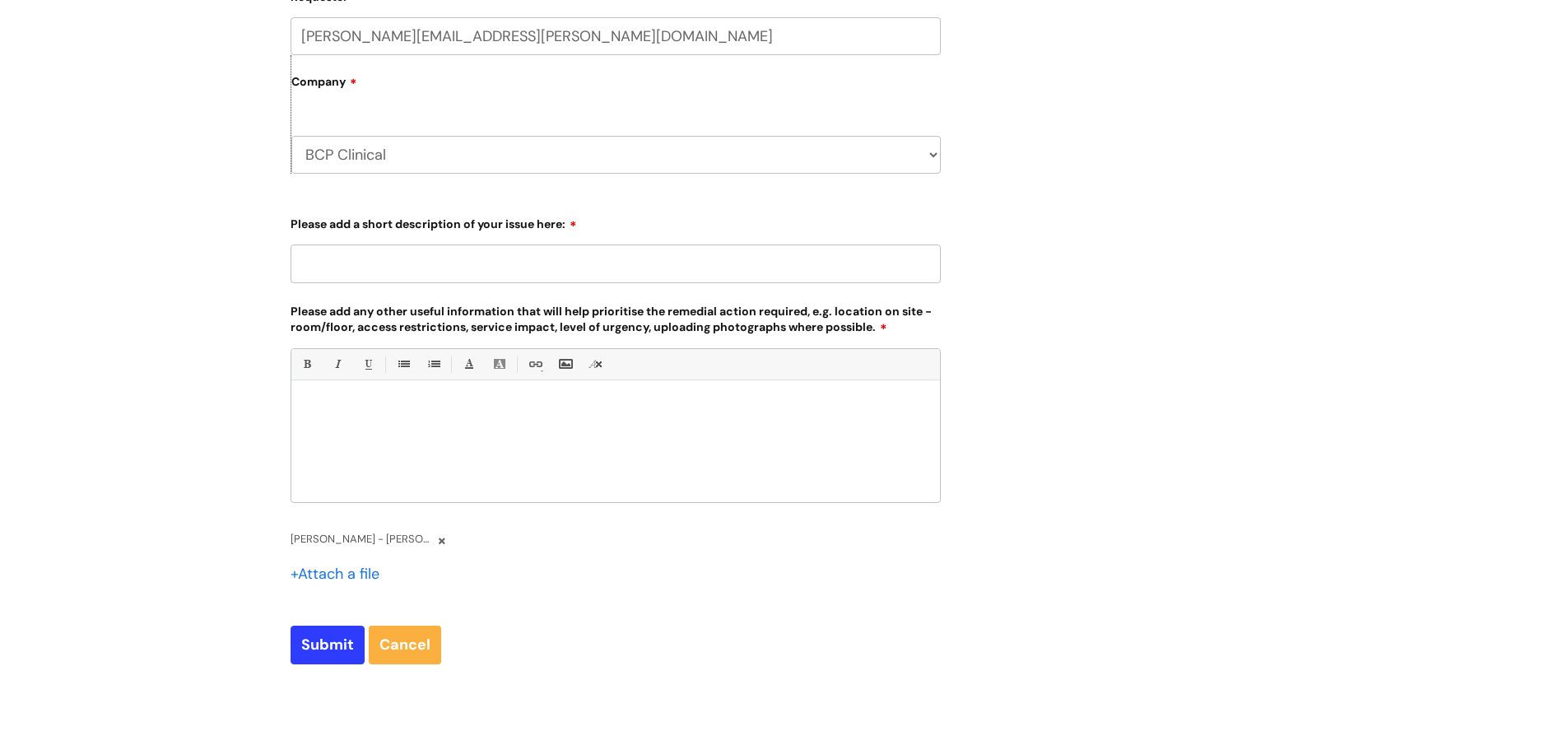
click at [322, 422] on div at bounding box center [615, 445] width 649 height 114
click at [624, 490] on div "Hello, we have a dripping tap in the Kitchen (second Floor Trinity 6). and plea…" at bounding box center [615, 445] width 649 height 114
click at [406, 469] on p "And please see the" at bounding box center [615, 467] width 623 height 15
click at [330, 568] on input "file" at bounding box center [331, 572] width 82 height 20
click at [369, 535] on span "Jen Docherty - katie.lucas@wearewithyou.org.uk - We Are With You Mail.pdf (598.…" at bounding box center [362, 539] width 144 height 19
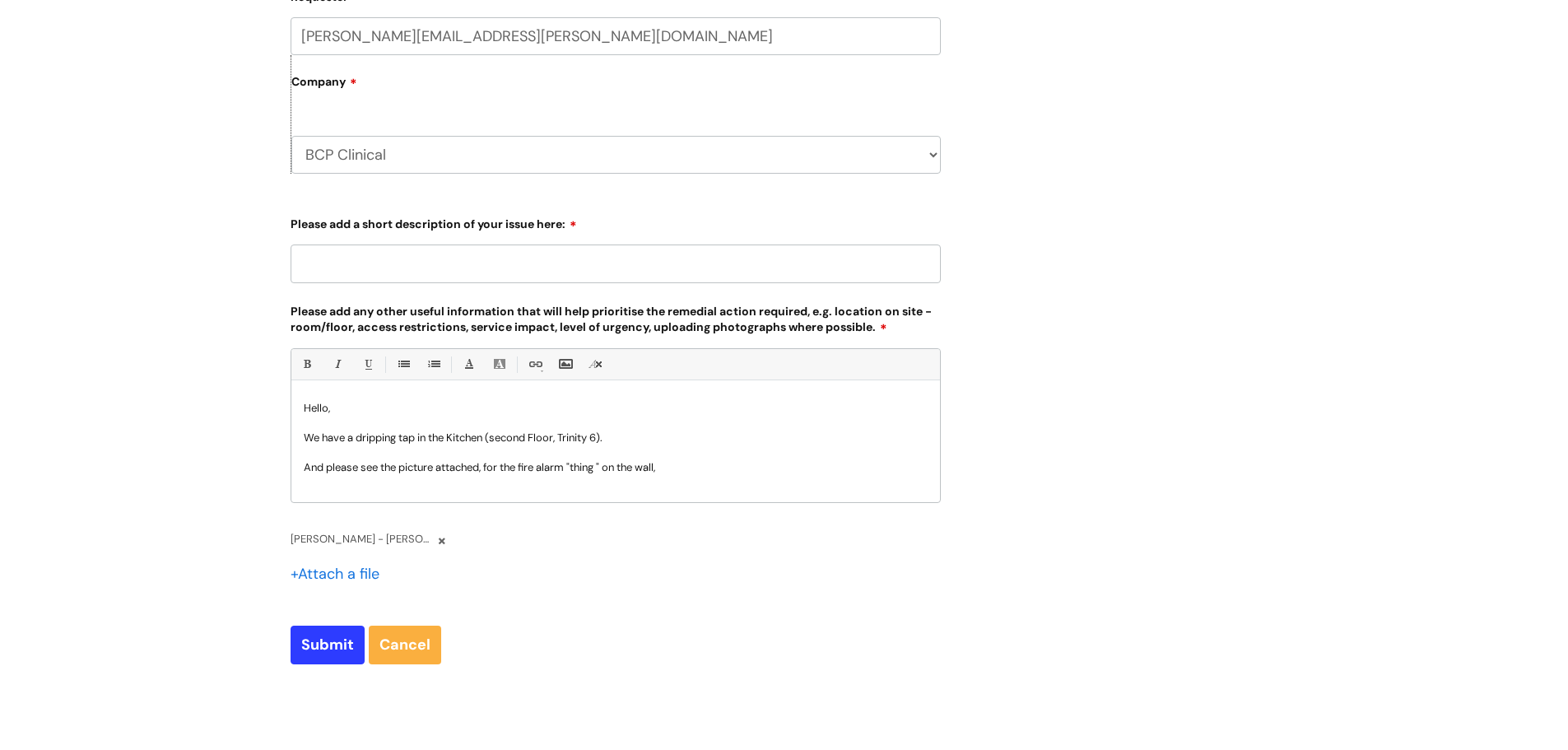
click at [683, 475] on div "Hello, We have a dripping tap in the Kitchen (second Floor, Trinity 6). And ple…" at bounding box center [615, 445] width 649 height 114
click at [681, 472] on p "And please see the picture attached, for the fire alarm "thing " on the wall," at bounding box center [615, 467] width 623 height 15
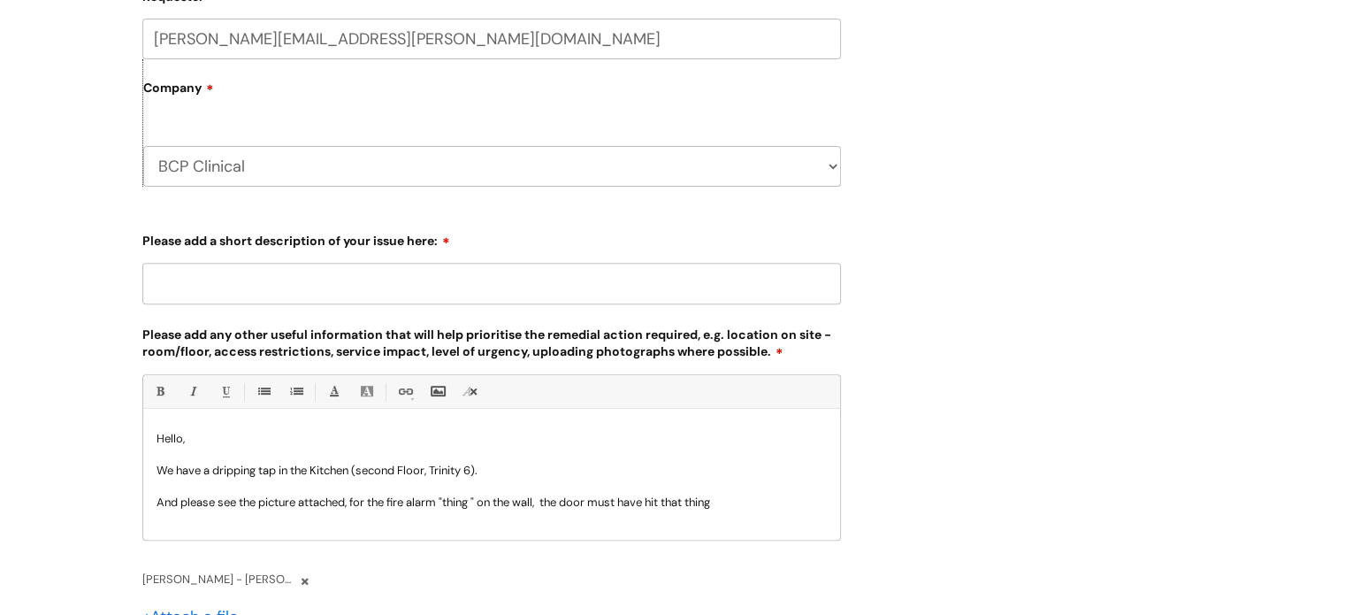
click at [744, 501] on p "And please see the picture attached, for the fire alarm "thing " on the wall, t…" at bounding box center [492, 502] width 670 height 16
click at [733, 498] on p "And please see the picture attached, for the fire alarm "thing " on the wall, t…" at bounding box center [492, 502] width 670 height 16
click at [736, 500] on p "And please see the picture attached, for the fire alarm "thing " on the wall, t…" at bounding box center [492, 502] width 670 height 16
click at [423, 501] on p "Please see the attached picture. For the fire alarm "thing " on the wall, the d…" at bounding box center [492, 502] width 670 height 16
drag, startPoint x: 477, startPoint y: 502, endPoint x: 446, endPoint y: 503, distance: 31.0
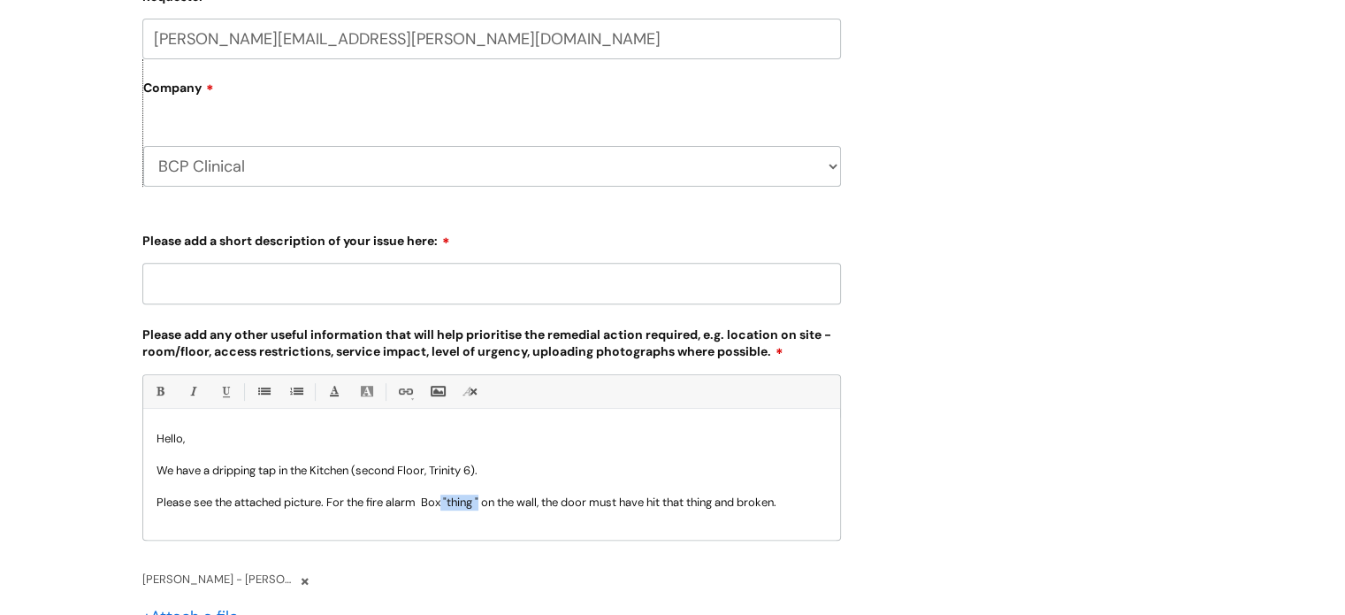
click at [446, 503] on p "Please see the attached picture. For the fire alarm Box "thing " on the wall, t…" at bounding box center [492, 502] width 670 height 16
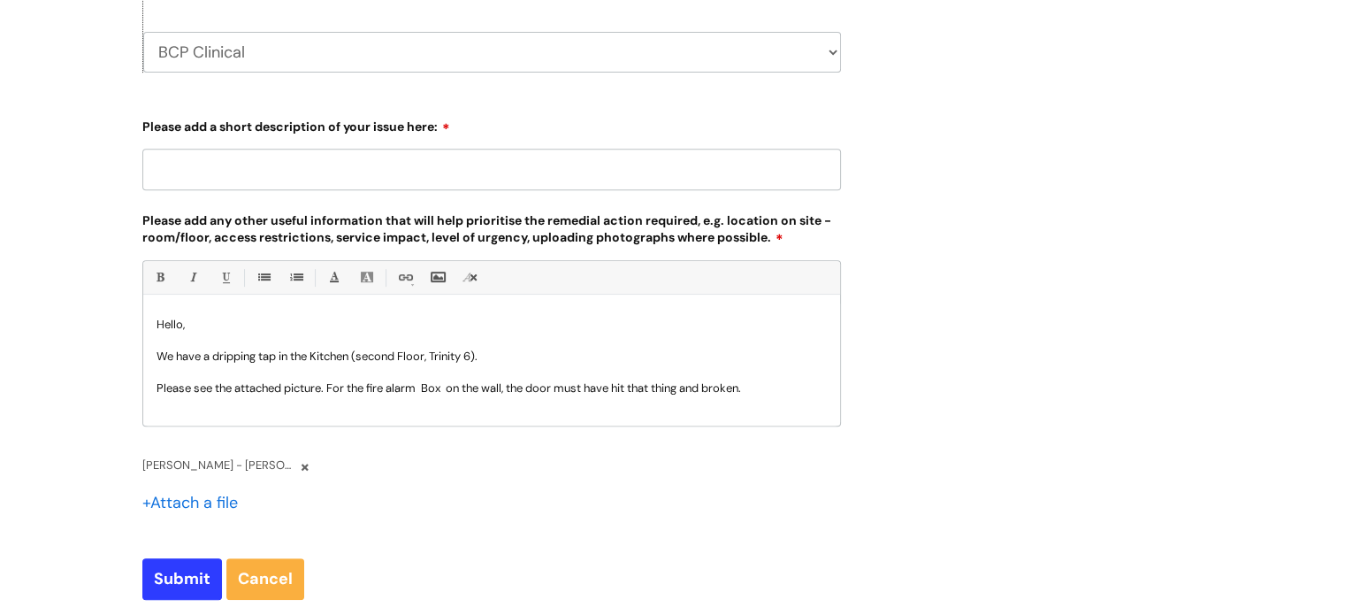
scroll to position [884, 0]
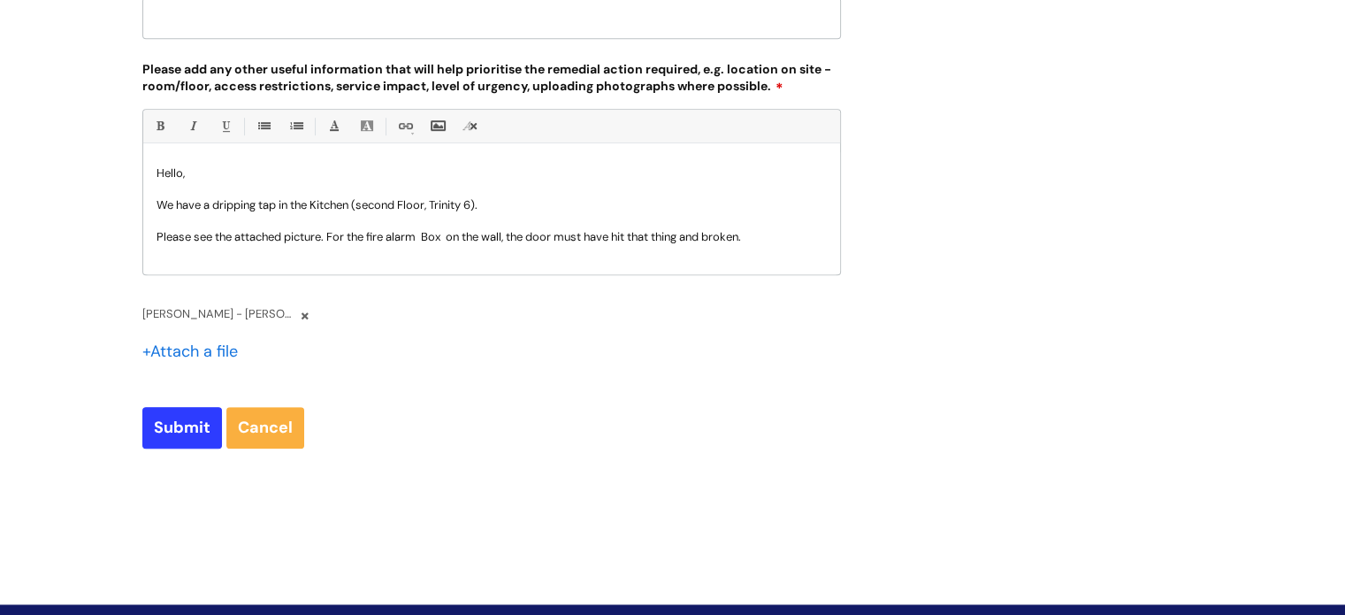
click at [690, 236] on p "Please see the attached picture. For the fire alarm Box on the wall, the door m…" at bounding box center [492, 237] width 670 height 16
click at [736, 243] on p "Please see the attached picture. For the fire alarm Box on the wall, the door m…" at bounding box center [492, 237] width 670 height 16
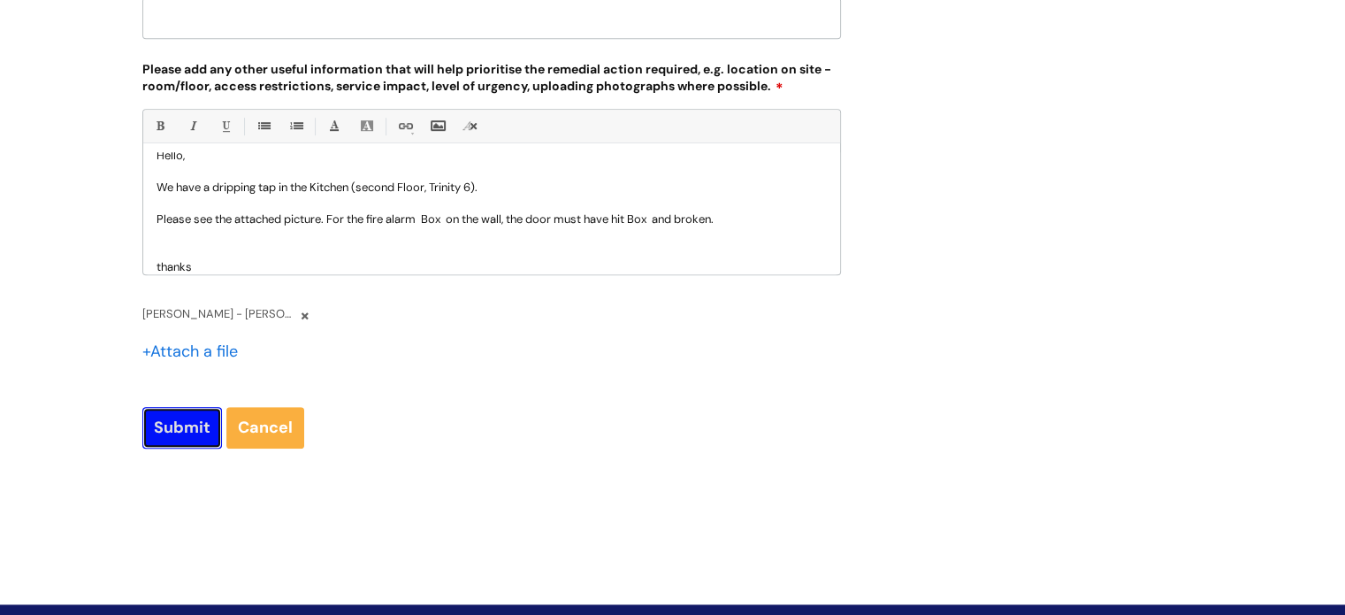
click at [187, 432] on input "Submit" at bounding box center [182, 427] width 80 height 41
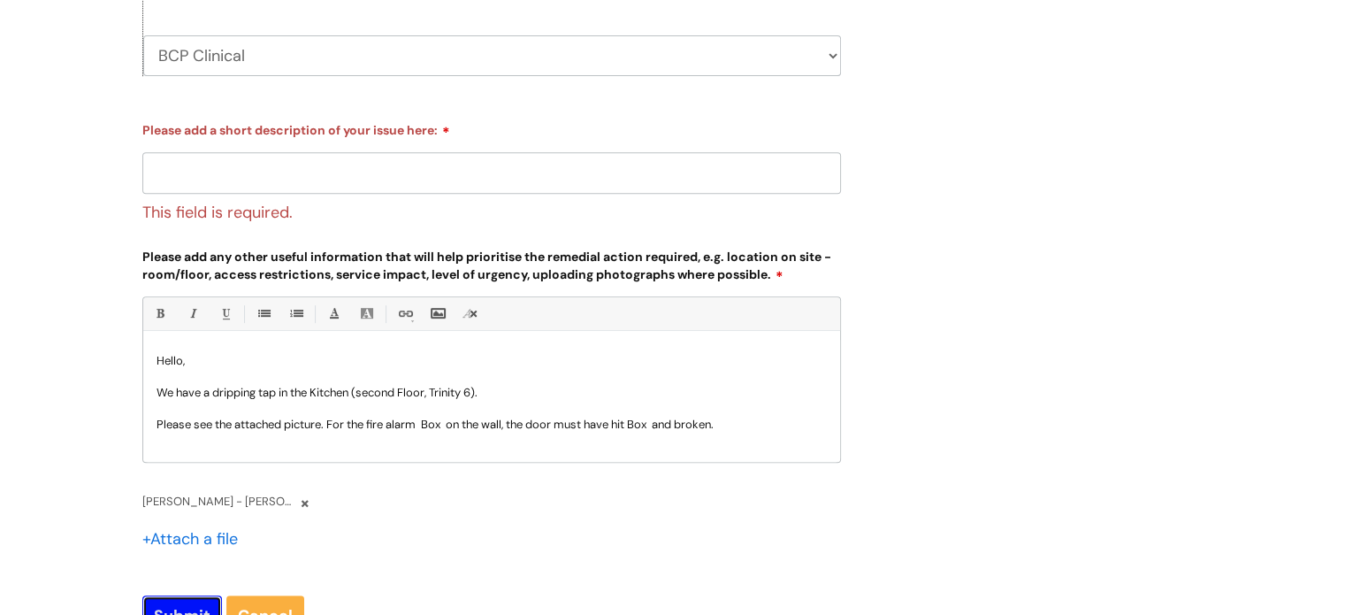
scroll to position [619, 0]
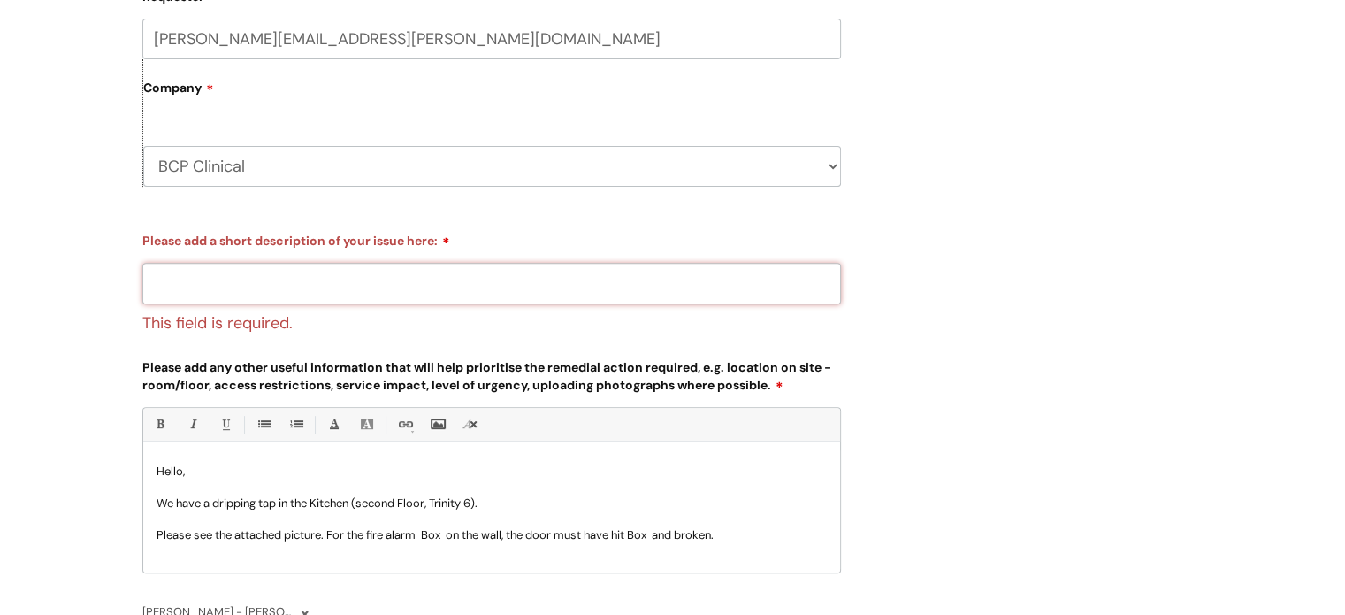
click at [220, 285] on input "Please add a short description of your issue here:" at bounding box center [491, 283] width 699 height 41
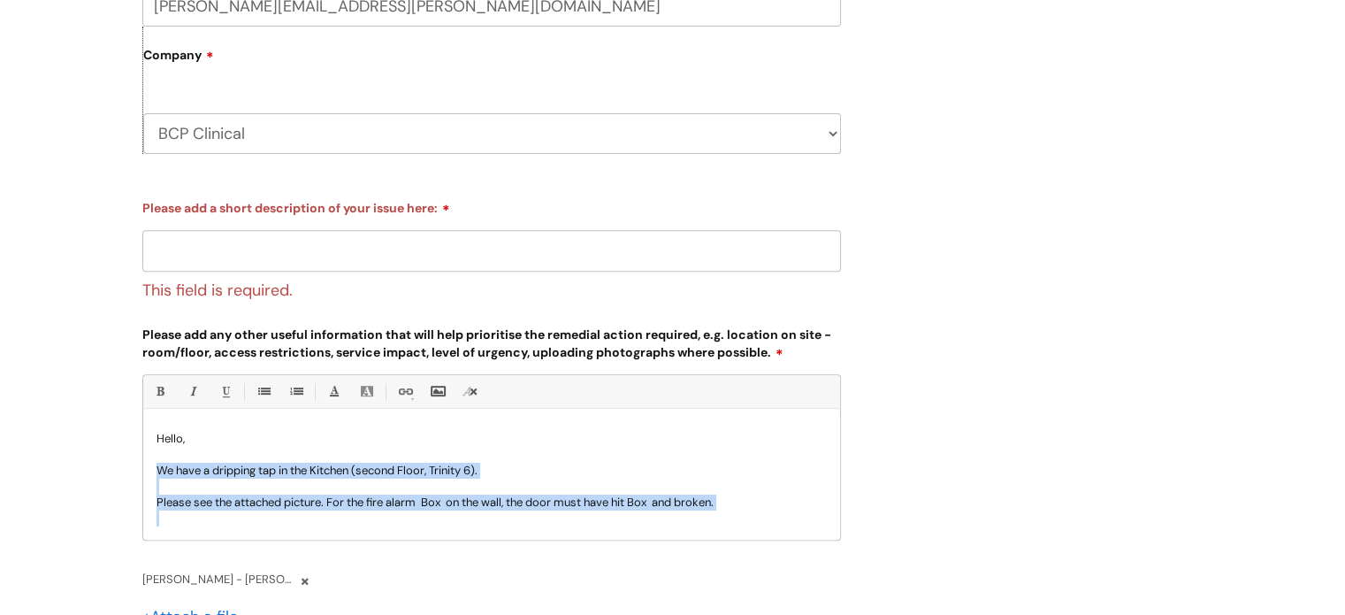
drag, startPoint x: 154, startPoint y: 470, endPoint x: 703, endPoint y: 519, distance: 551.4
click at [703, 519] on div "Hello, We have a dripping tap in the Kitchen (second Floor, Trinity 6). Please …" at bounding box center [491, 478] width 697 height 122
copy div "We have a dripping tap in the Kitchen (second Floor, Trinity 6). Please see the…"
click at [224, 247] on input "Please add a short description of your issue here:" at bounding box center [491, 250] width 699 height 41
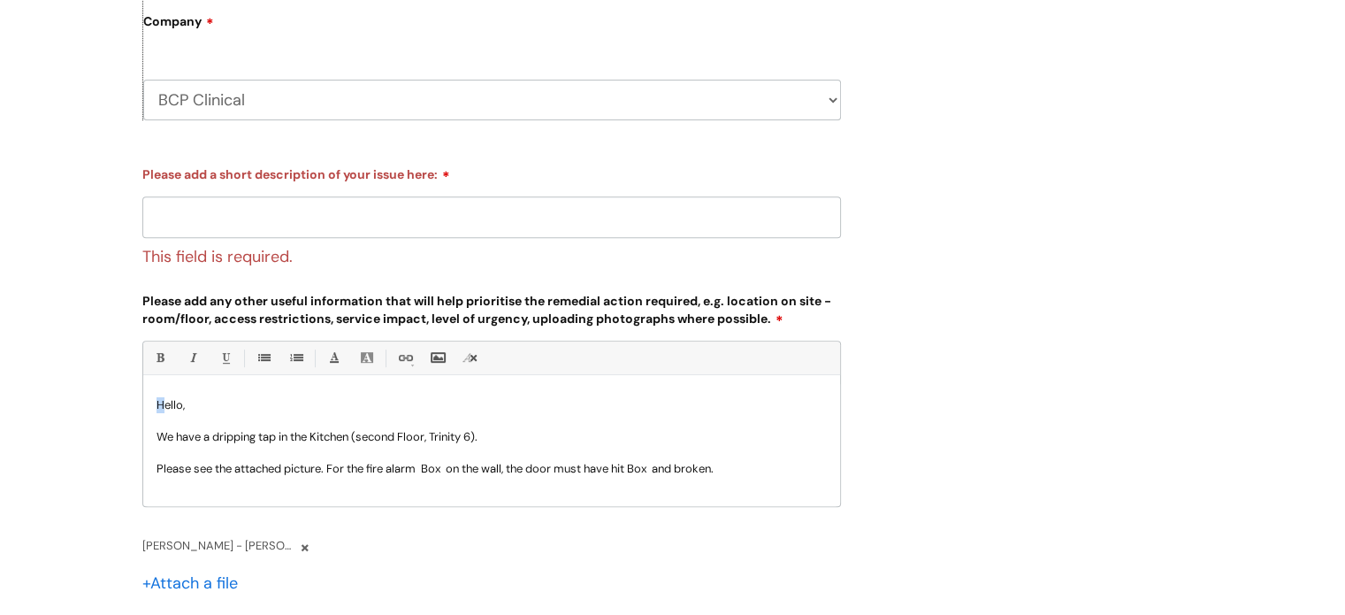
scroll to position [32, 0]
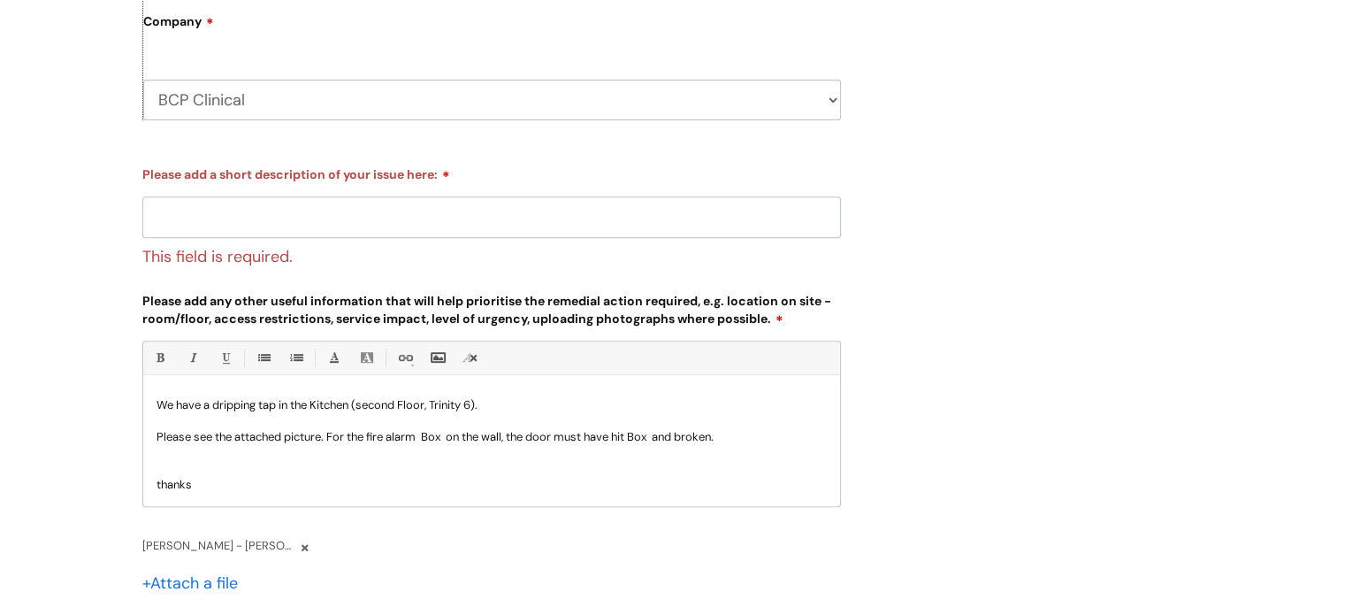
drag, startPoint x: 383, startPoint y: 474, endPoint x: 735, endPoint y: 531, distance: 356.5
click at [735, 531] on div "Bold (Ctrl-B) Italic (Ctrl-I) Underline(Ctrl-U) • Unordered List (Ctrl-Shift-7)…" at bounding box center [491, 479] width 699 height 279
copy div "Hello, We have a dripping tap in the Kitchen (second Floor, Trinity 6). Please …"
click at [184, 218] on input "Please add a short description of your issue here:" at bounding box center [491, 216] width 699 height 41
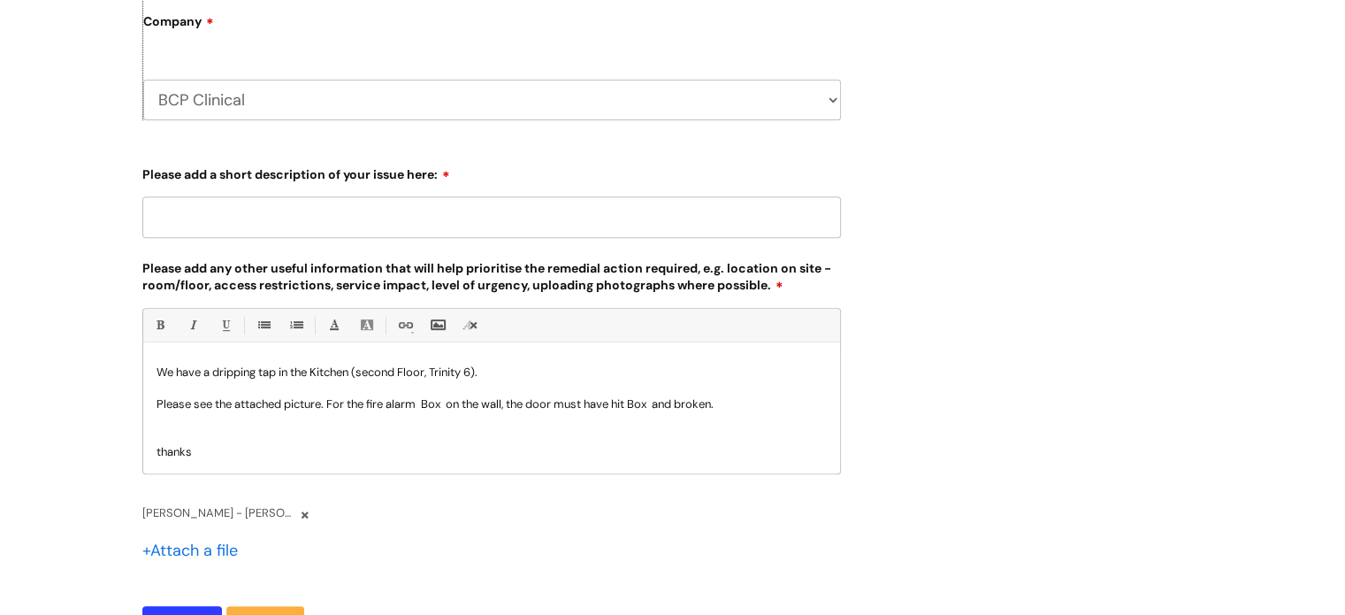
paste input "Hello, We have a dripping tap in the Kitchen (second Floor, Trinity 6). Please …"
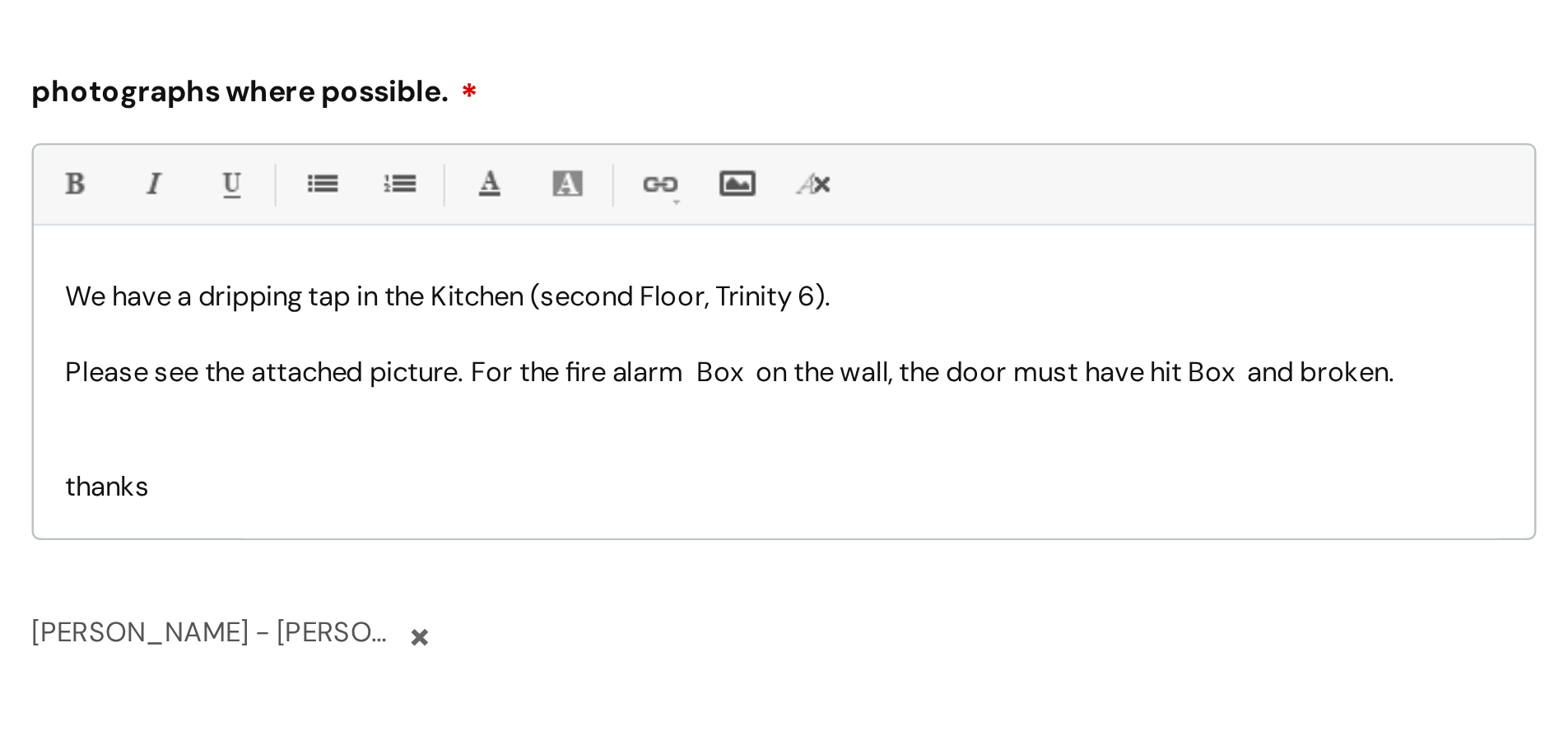
scroll to position [767, 0]
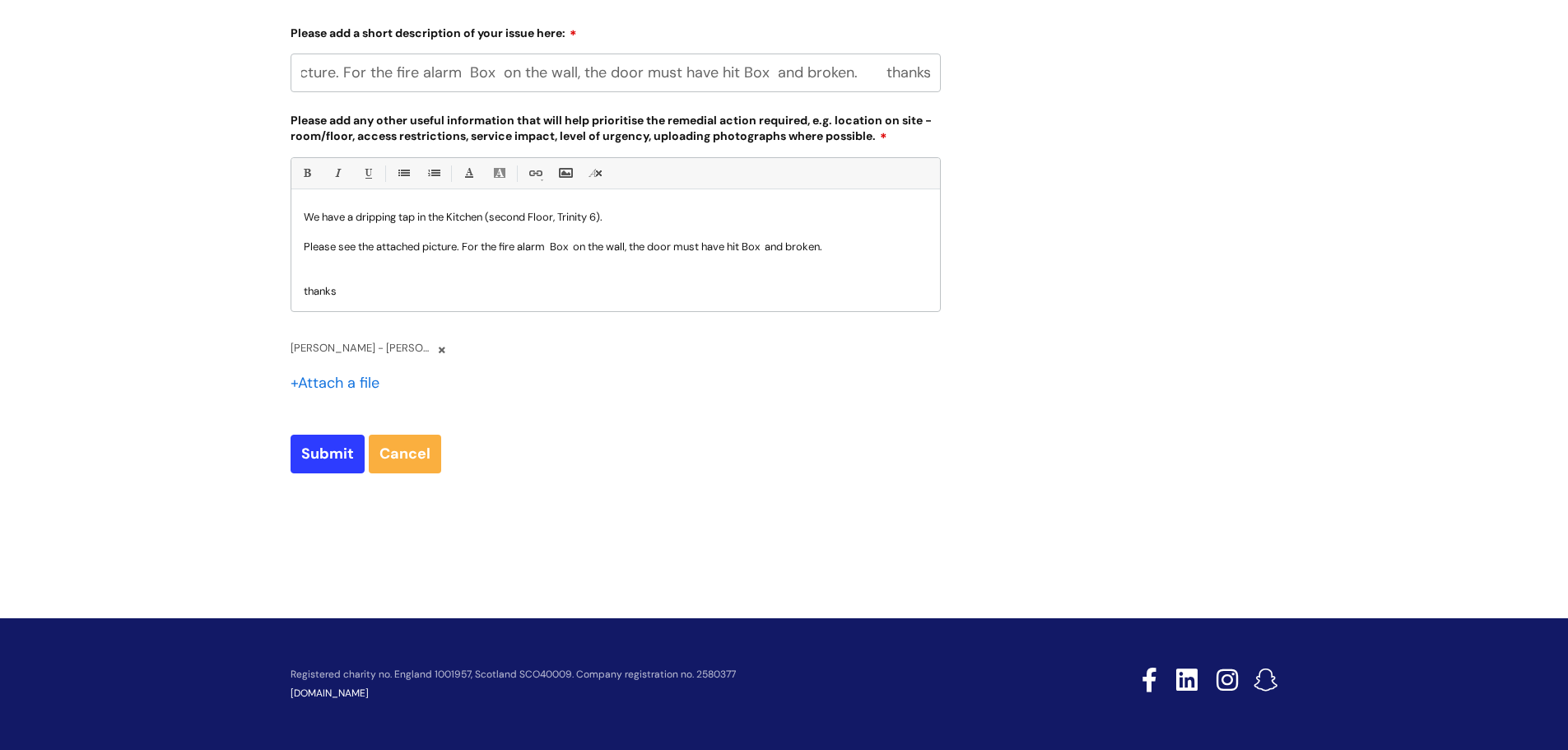
type input "Hello, We have a dripping tap in the Kitchen (second Floor, Trinity 6). Please …"
click at [386, 280] on p at bounding box center [615, 276] width 623 height 15
click at [330, 453] on input "Submit" at bounding box center [328, 453] width 74 height 38
type input "Please Wait..."
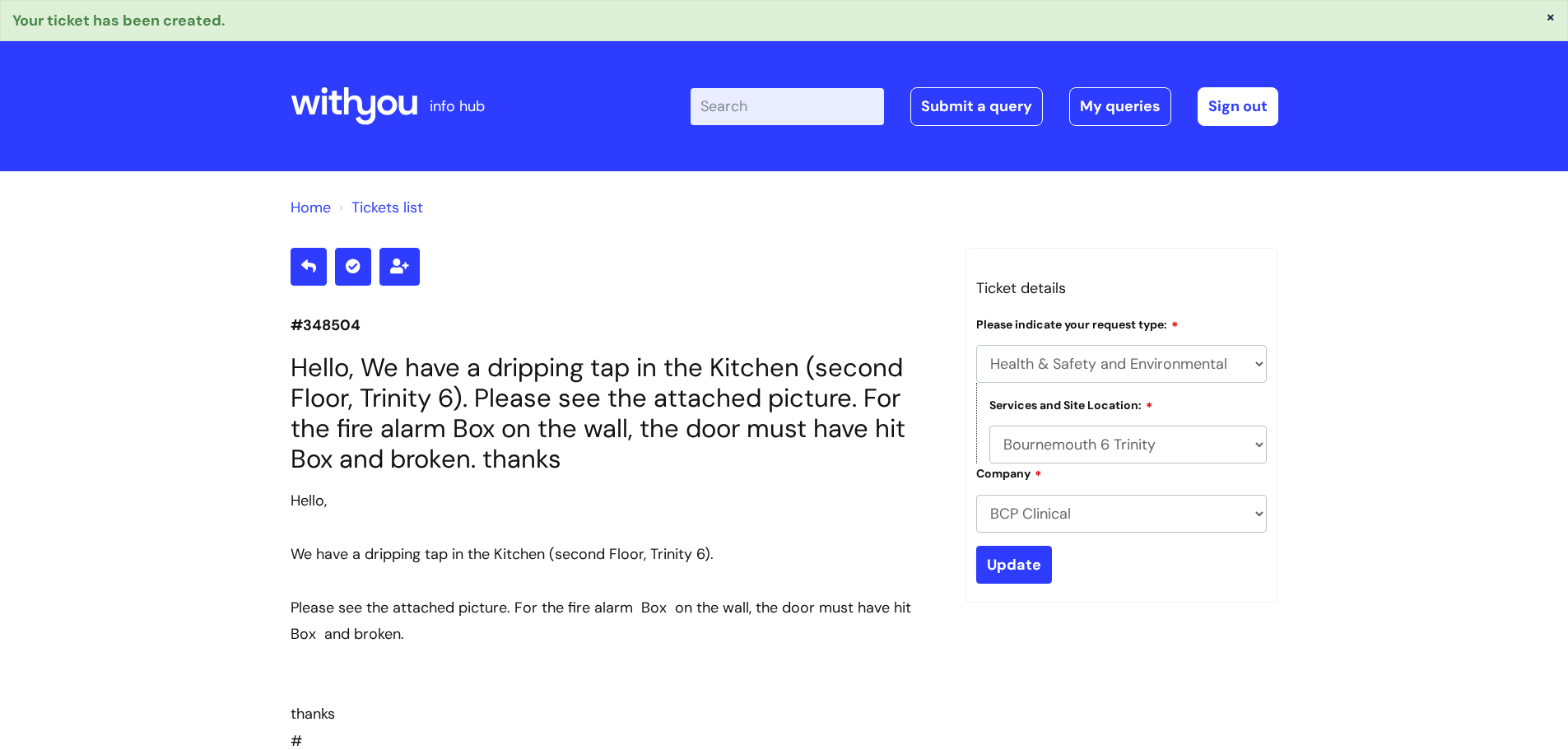
select select "Health & Safety and Environmental"
select select "Bournemouth 6 Trinity"
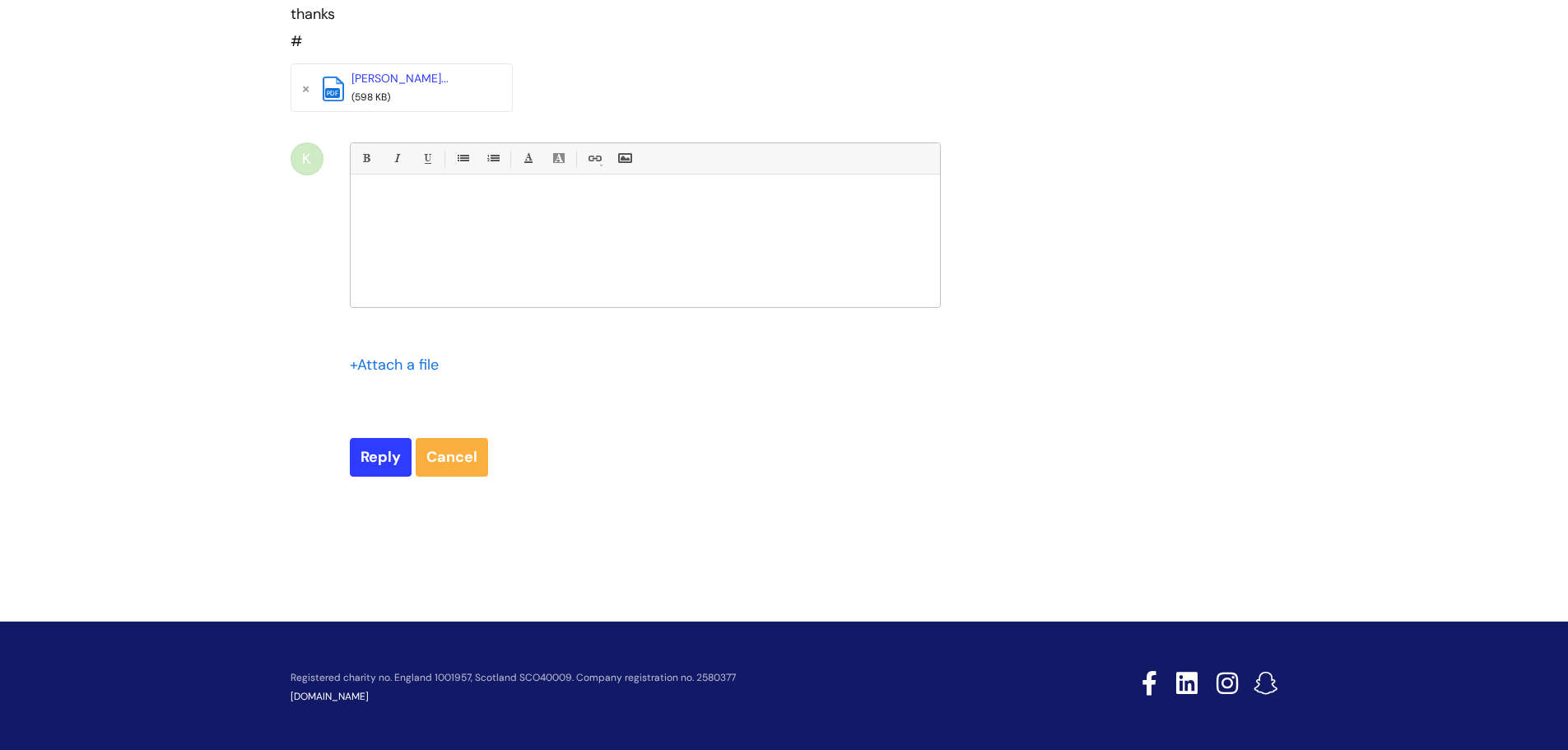
scroll to position [703, 0]
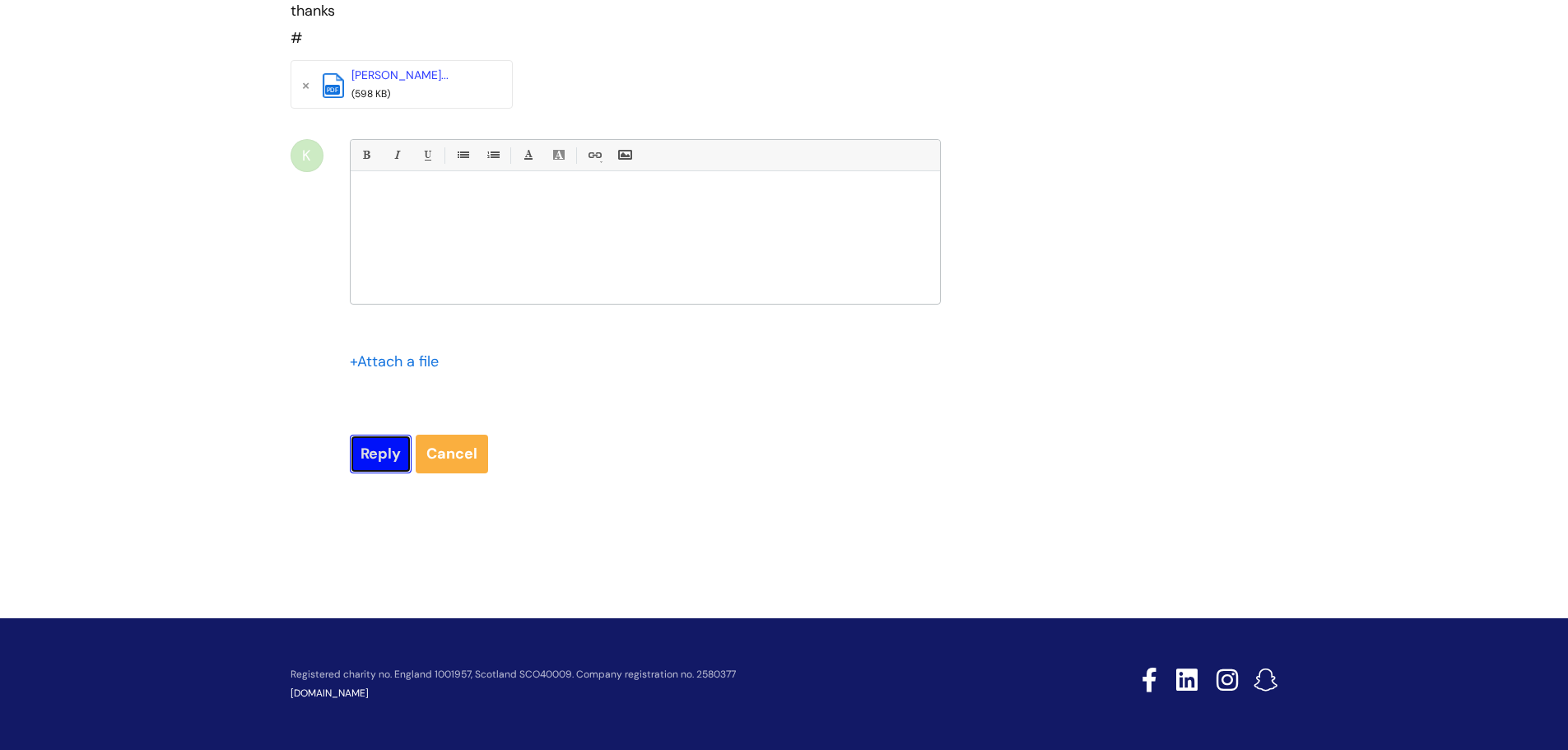
click at [374, 446] on input "Reply" at bounding box center [381, 453] width 61 height 38
type input "Please Wait..."
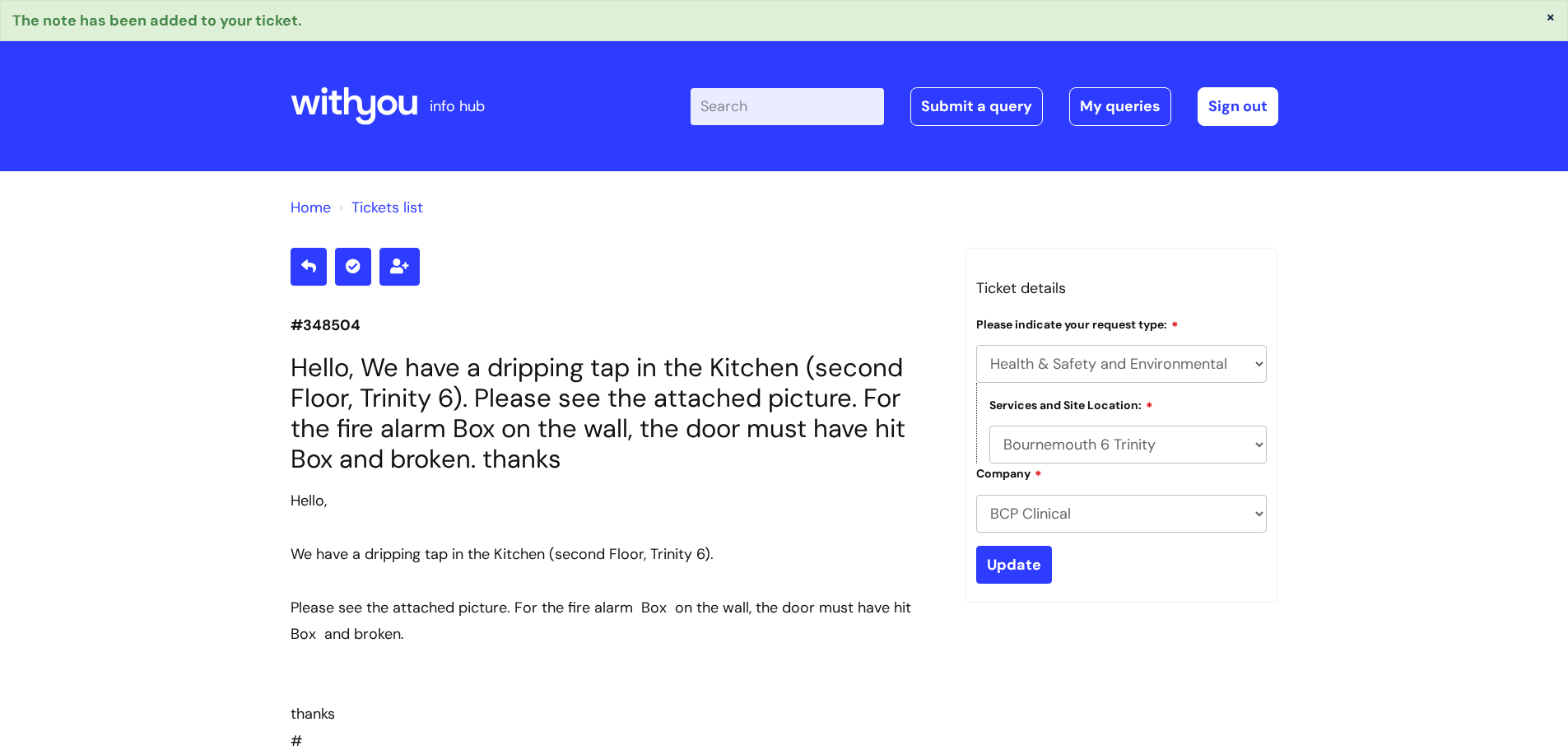
select select "Health & Safety and Environmental"
select select "Bournemouth 6 Trinity"
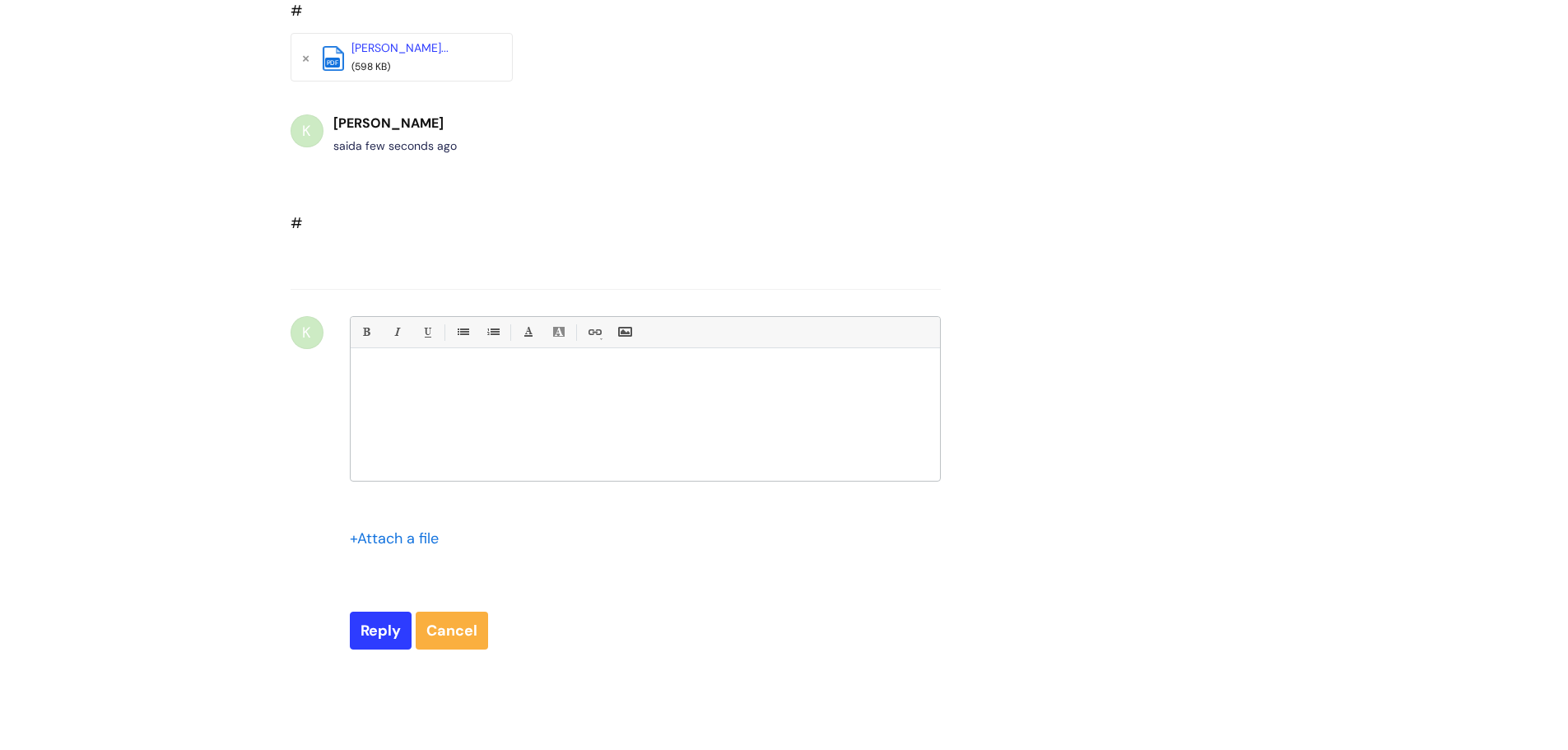
scroll to position [905, 0]
